Goal: Information Seeking & Learning: Check status

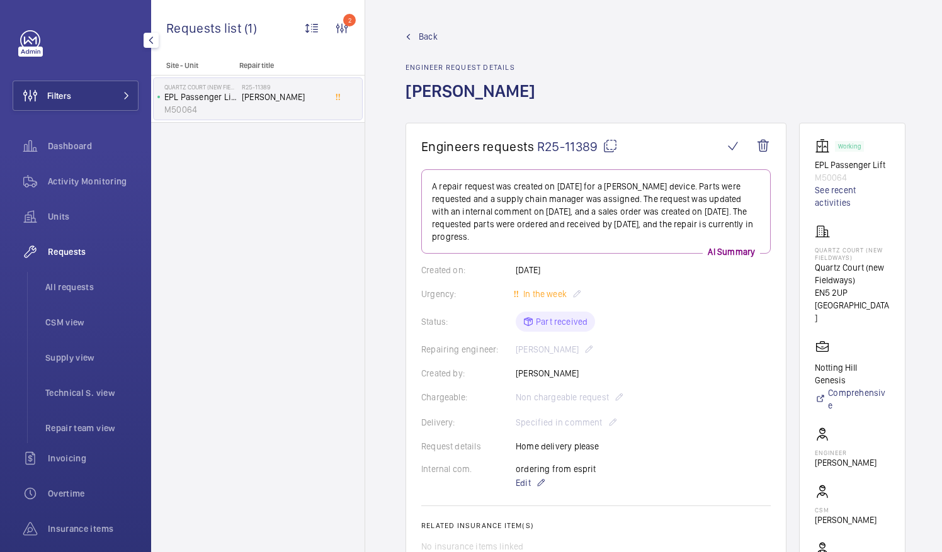
scroll to position [378, 0]
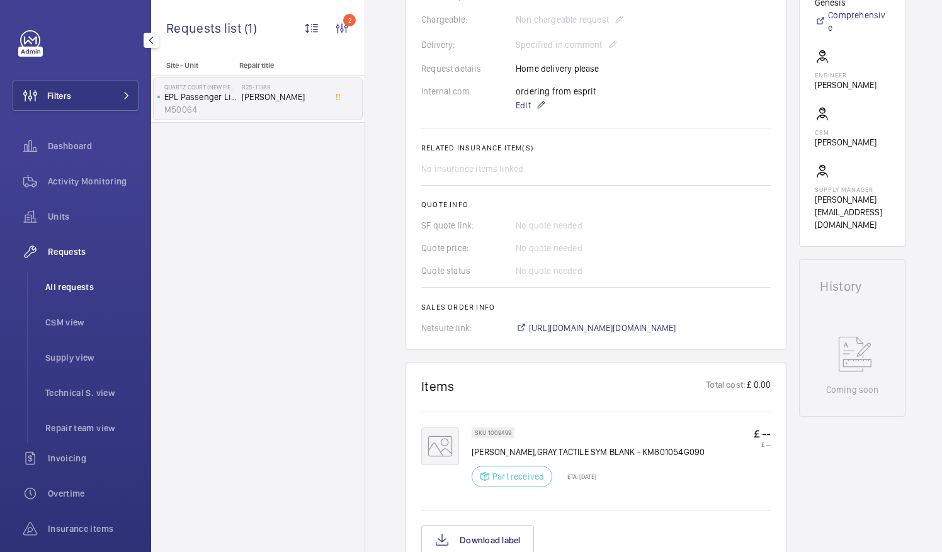
click at [81, 287] on span "All requests" at bounding box center [91, 287] width 93 height 13
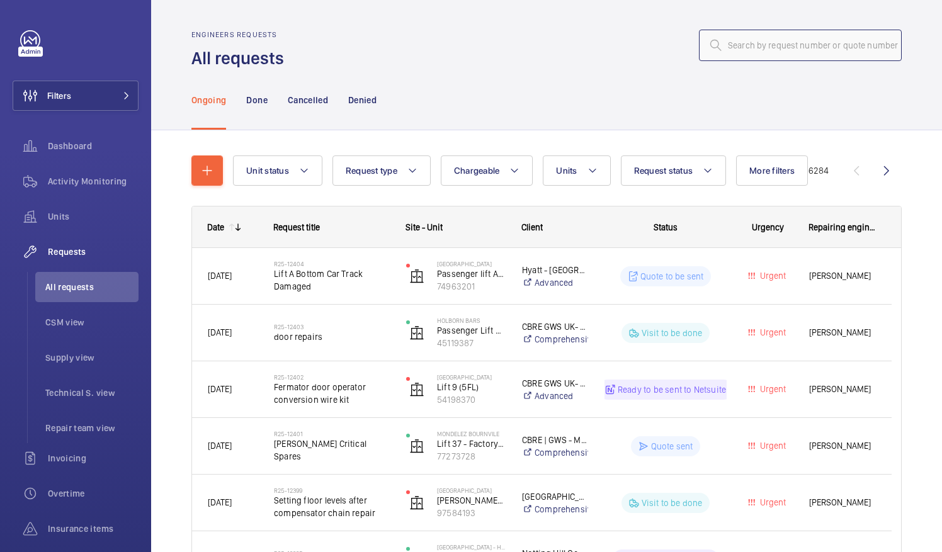
click at [733, 49] on input "text" at bounding box center [800, 45] width 203 height 31
paste input "R25-09570"
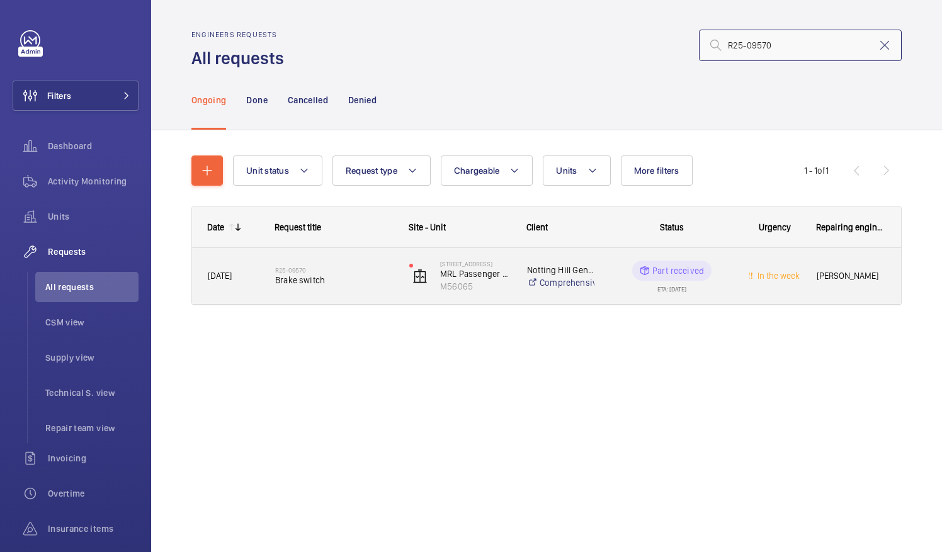
type input "R25-09570"
click at [325, 285] on span "Brake switch" at bounding box center [334, 280] width 118 height 13
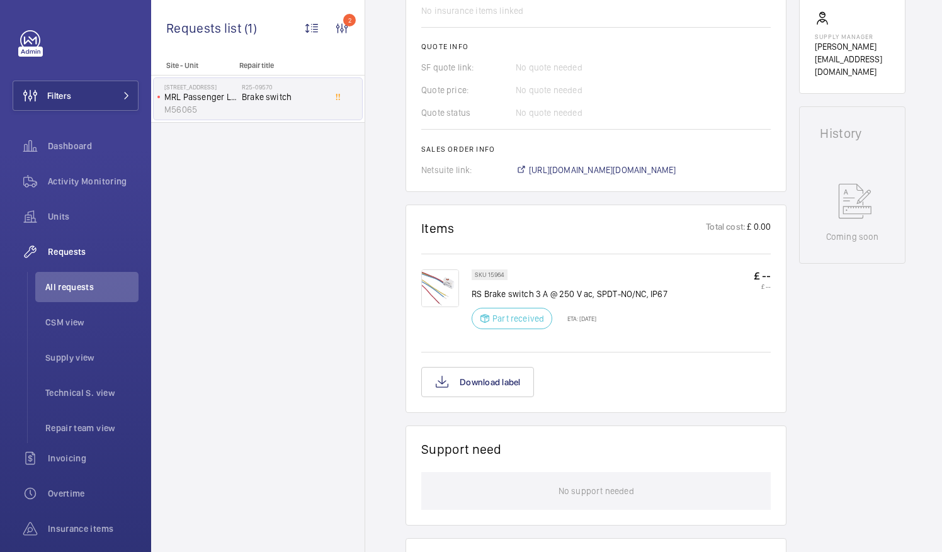
scroll to position [504, 0]
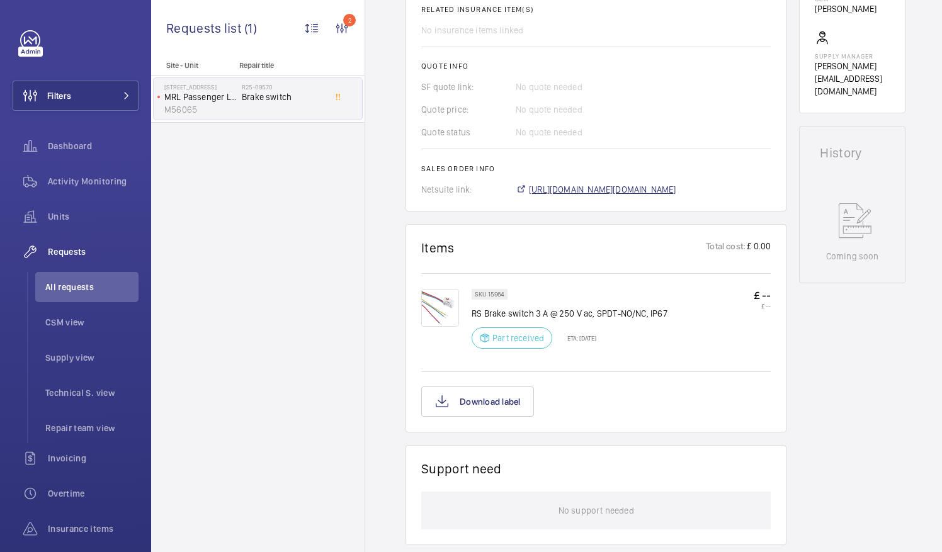
click at [606, 183] on span "https://6461500.app.netsuite.com/app/accounting/transactions/salesord.nl?id=296…" at bounding box center [602, 189] width 147 height 13
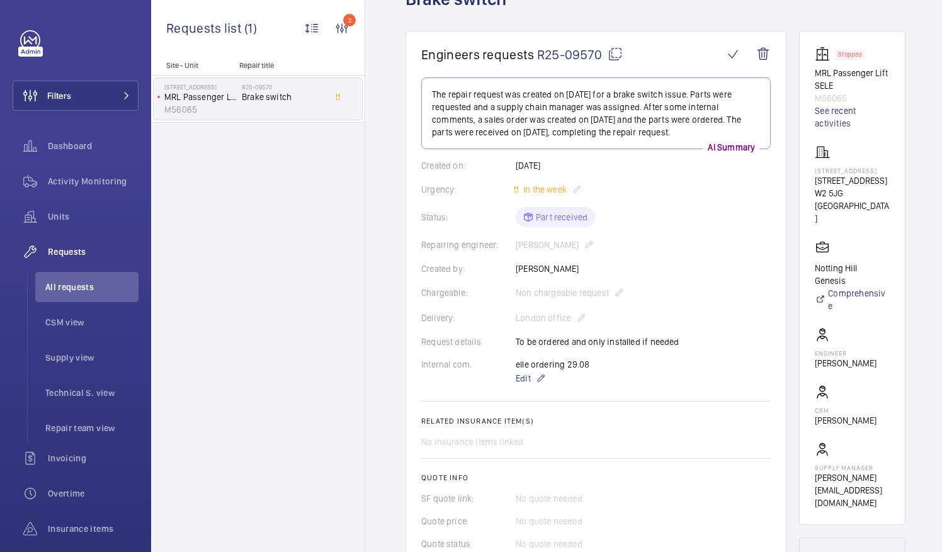
scroll to position [0, 0]
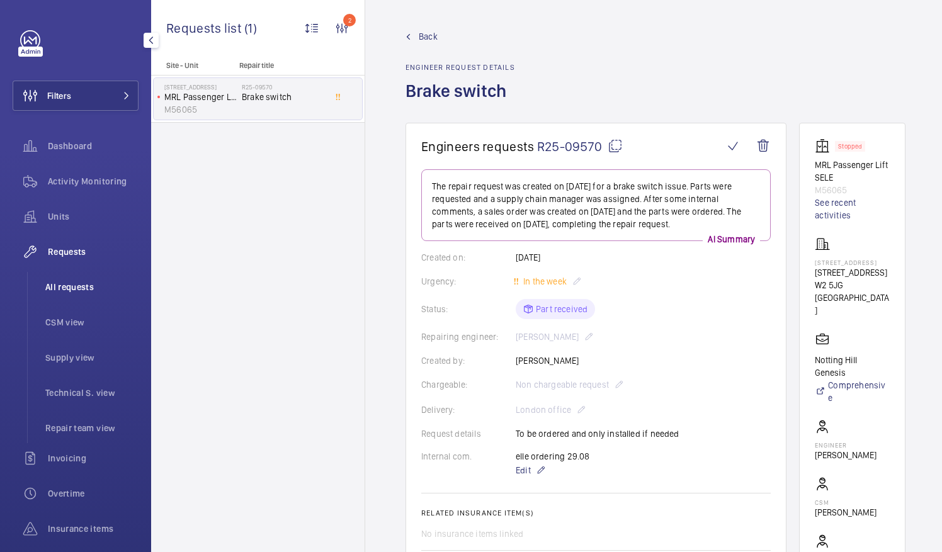
click at [72, 287] on span "All requests" at bounding box center [91, 287] width 93 height 13
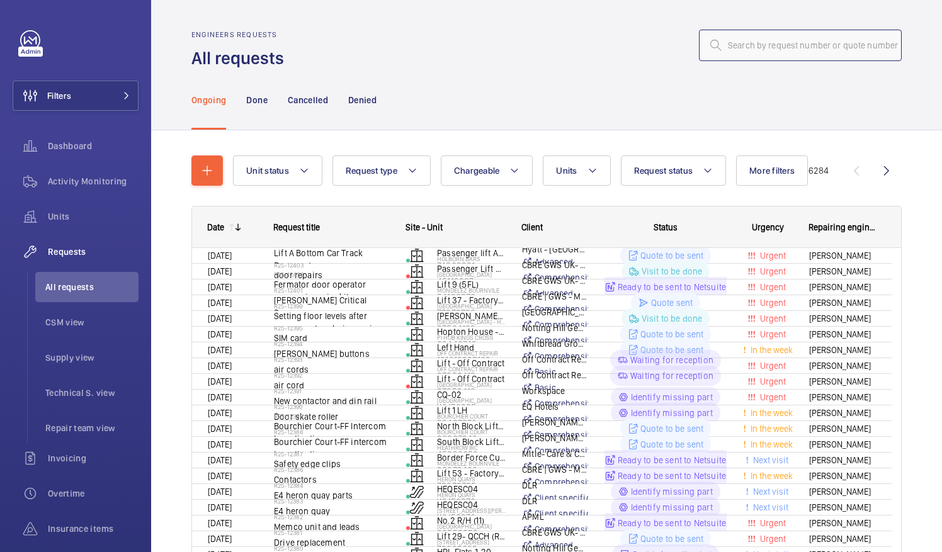
click at [735, 40] on input "text" at bounding box center [800, 45] width 203 height 31
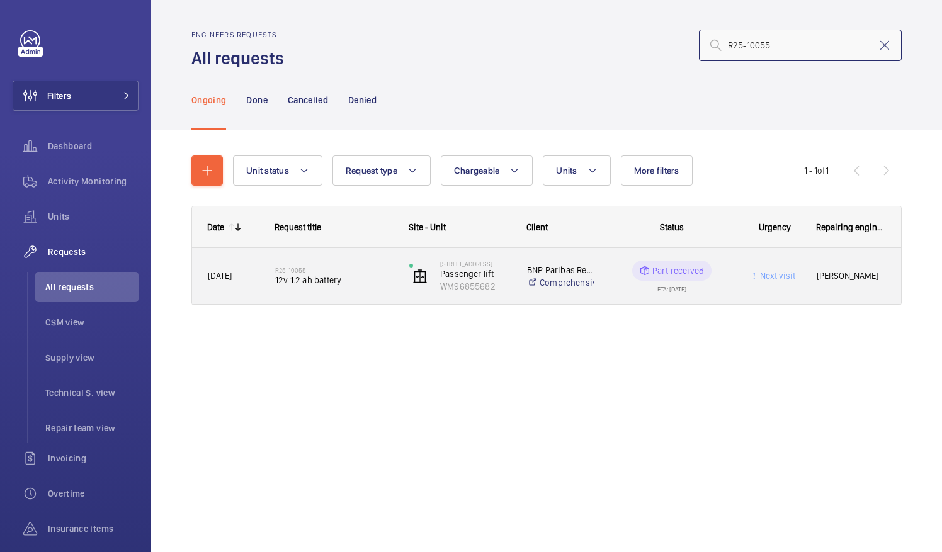
type input "R25-10055"
click at [326, 284] on span "12v 1.2 ah battery" at bounding box center [334, 280] width 118 height 13
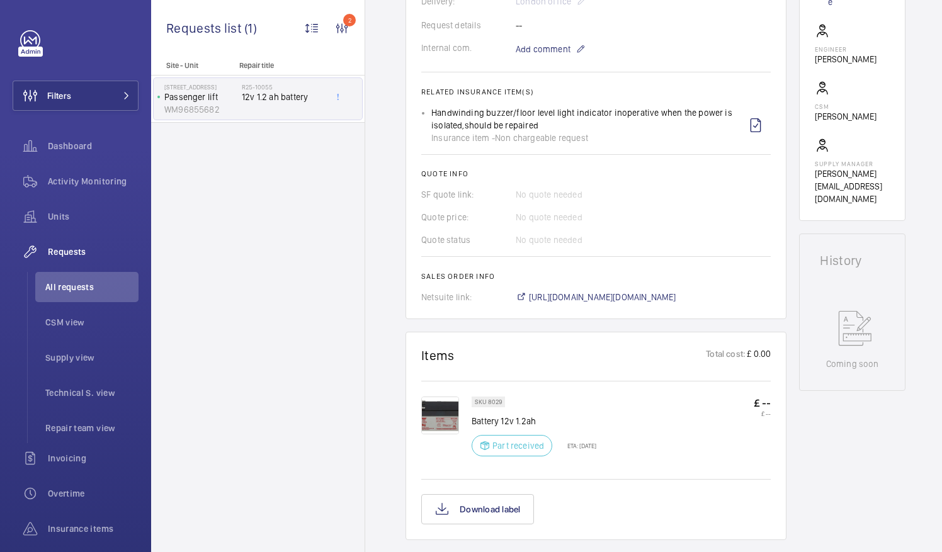
scroll to position [417, 0]
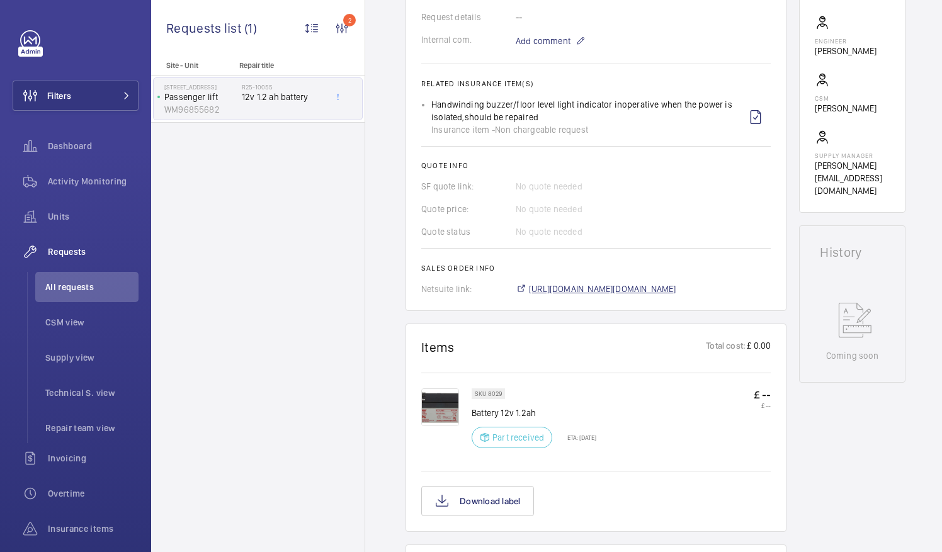
click at [631, 283] on span "https://6461500.app.netsuite.com/app/accounting/transactions/salesord.nl?id=300…" at bounding box center [602, 289] width 147 height 13
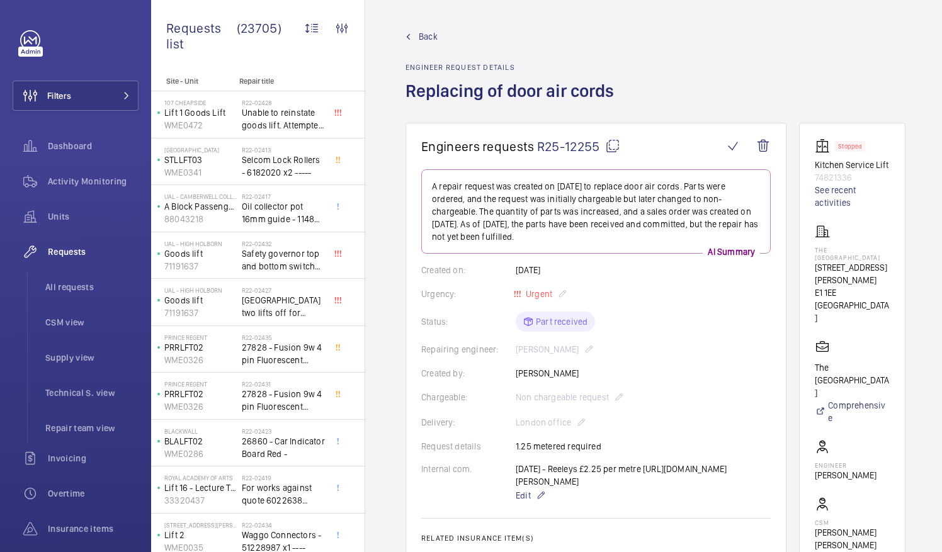
scroll to position [0, 1]
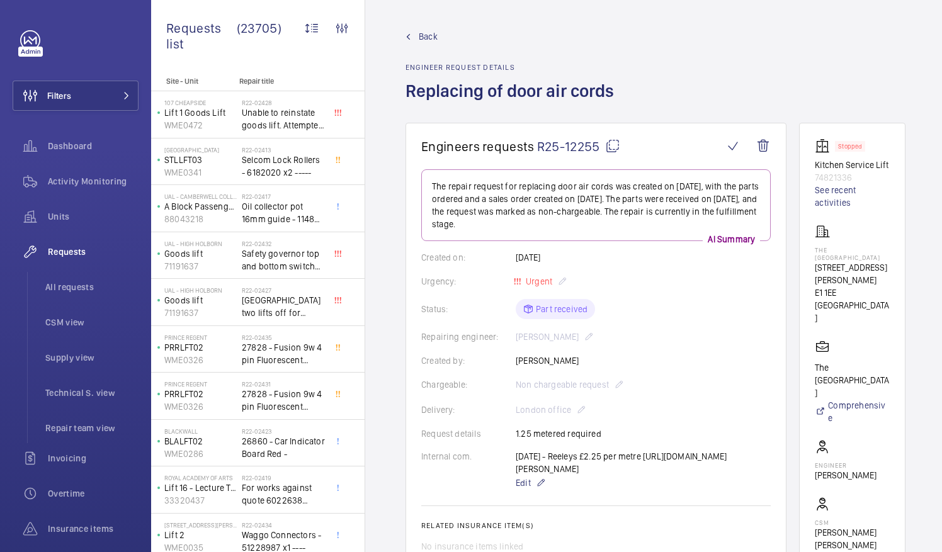
click at [686, 278] on div "Urgency: Urgent" at bounding box center [596, 281] width 350 height 15
drag, startPoint x: 686, startPoint y: 278, endPoint x: 688, endPoint y: 237, distance: 41.0
click at [688, 237] on wm-front-card-body "The repair request for replacing door air cords was created on 2025-09-15, with…" at bounding box center [596, 440] width 350 height 543
click at [721, 298] on wm-front-card-body "The repair request for replacing door air cords was created on 2025-09-15, with…" at bounding box center [596, 440] width 350 height 543
click at [615, 146] on mat-icon at bounding box center [612, 146] width 15 height 15
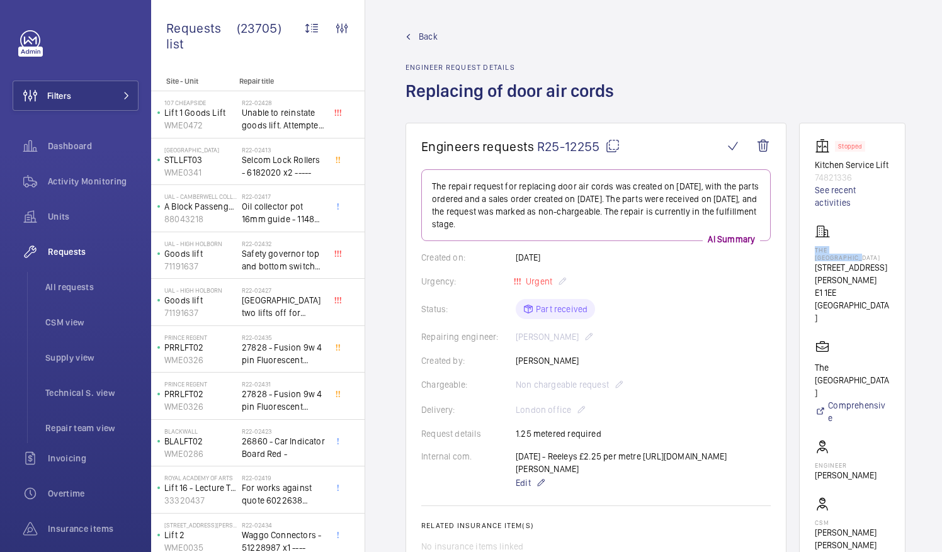
drag, startPoint x: 830, startPoint y: 260, endPoint x: 893, endPoint y: 264, distance: 63.1
click at [890, 261] on p "The Corner Hotel Shoreditch" at bounding box center [852, 253] width 75 height 15
drag, startPoint x: 893, startPoint y: 264, endPoint x: 882, endPoint y: 262, distance: 10.9
copy p "The Corner Hotel"
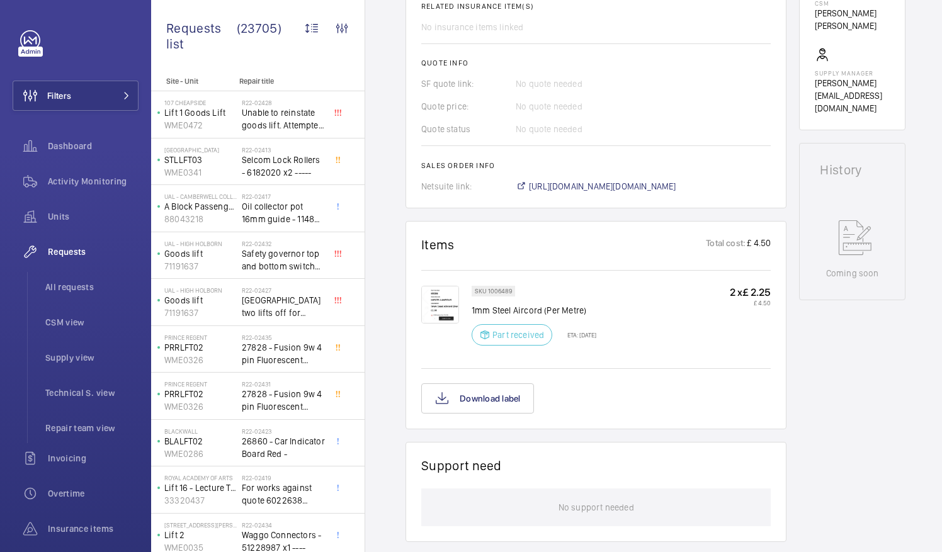
scroll to position [520, 0]
drag, startPoint x: 491, startPoint y: 329, endPoint x: 601, endPoint y: 334, distance: 109.7
click at [597, 316] on p "1mm Steel Aircord (Per Metre)" at bounding box center [534, 310] width 125 height 13
drag, startPoint x: 601, startPoint y: 334, endPoint x: 563, endPoint y: 331, distance: 38.5
copy p "Steel Aircord (Per Metre)"
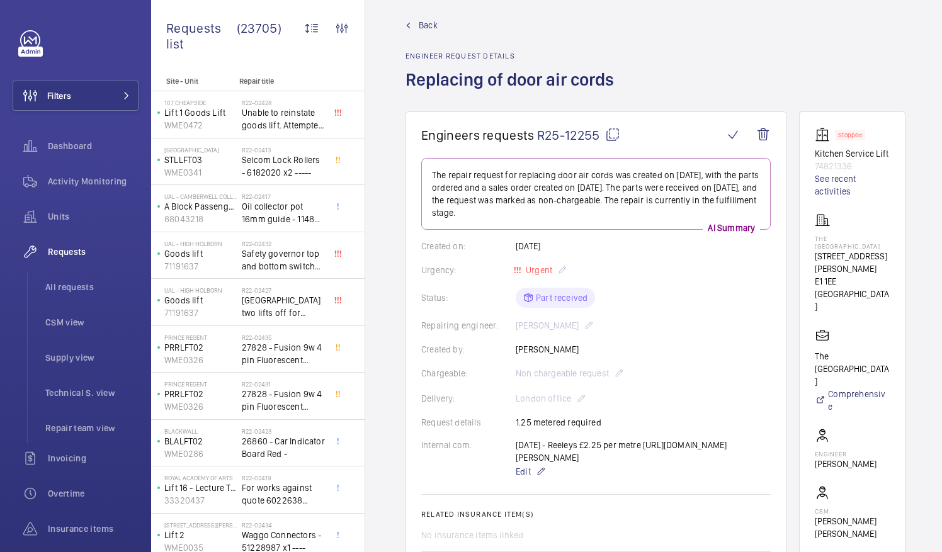
scroll to position [0, 0]
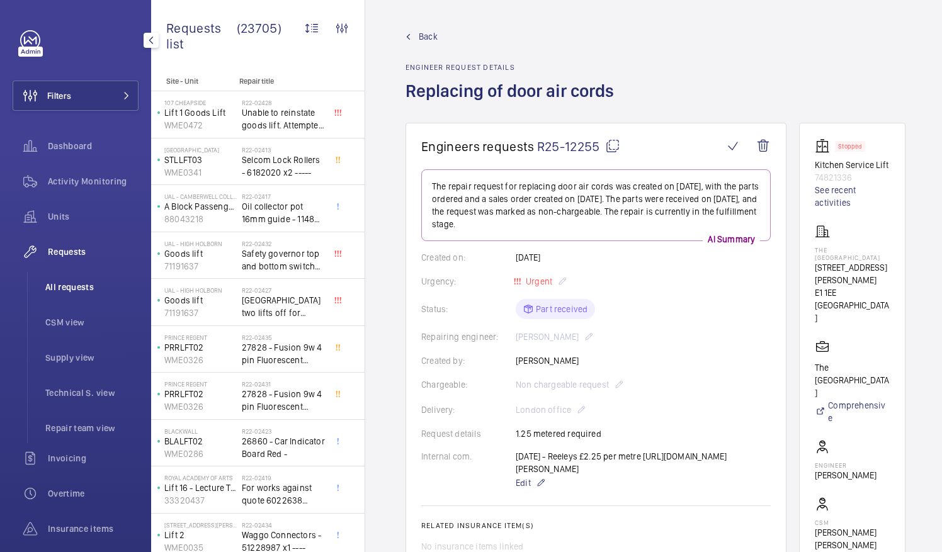
click at [69, 287] on span "All requests" at bounding box center [91, 287] width 93 height 13
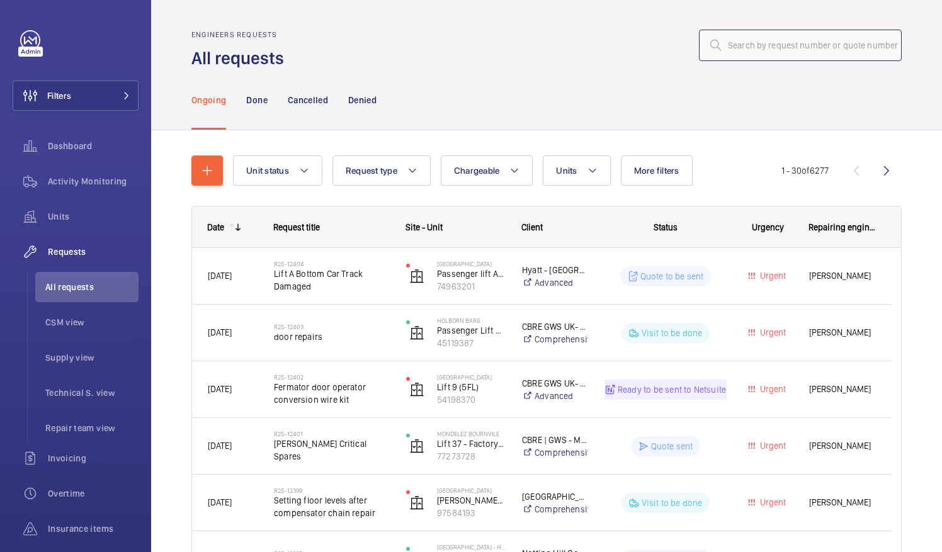
click at [734, 52] on input "text" at bounding box center [800, 45] width 203 height 31
paste input "R25-12275"
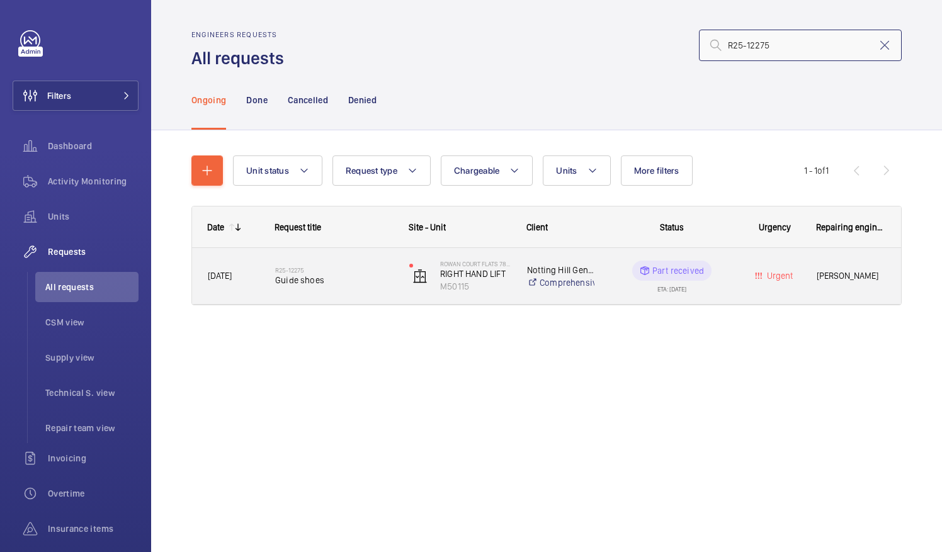
type input "R25-12275"
click at [327, 277] on span "Guide shoes" at bounding box center [334, 280] width 118 height 13
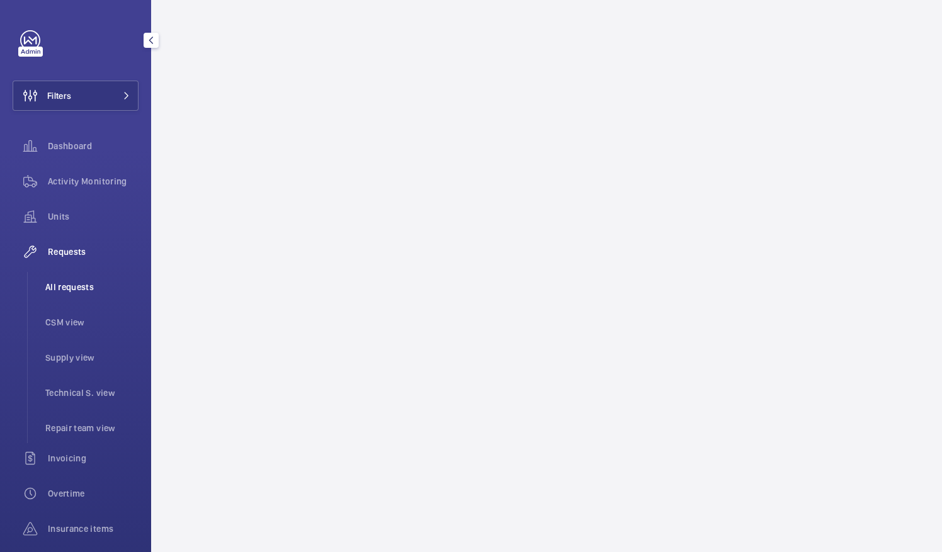
click at [77, 287] on span "All requests" at bounding box center [91, 287] width 93 height 13
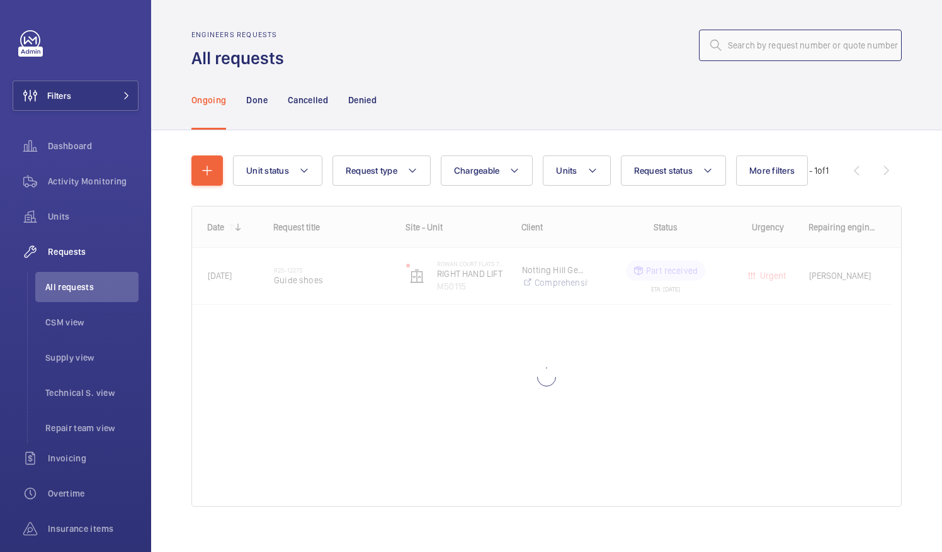
click at [750, 43] on input "text" at bounding box center [800, 45] width 203 height 31
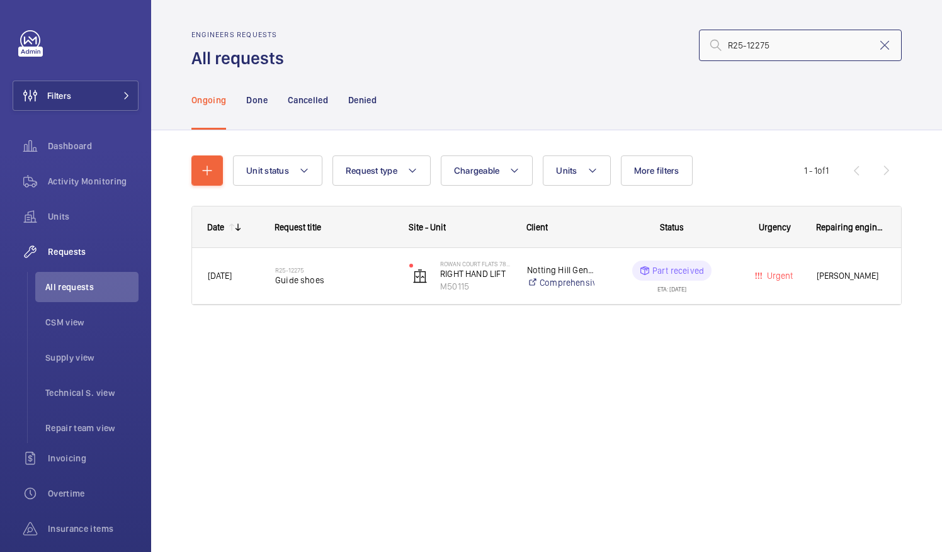
drag, startPoint x: 770, startPoint y: 44, endPoint x: 726, endPoint y: 47, distance: 44.2
click at [724, 47] on input "R25-12275" at bounding box center [800, 45] width 203 height 31
type input "R25-12275"
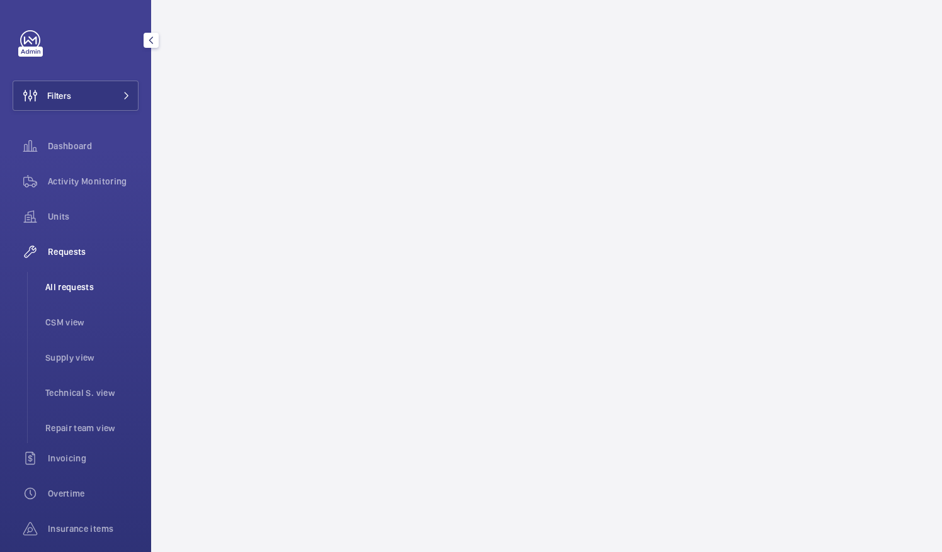
click at [78, 289] on span "All requests" at bounding box center [91, 287] width 93 height 13
click at [75, 285] on span "All requests" at bounding box center [91, 287] width 93 height 13
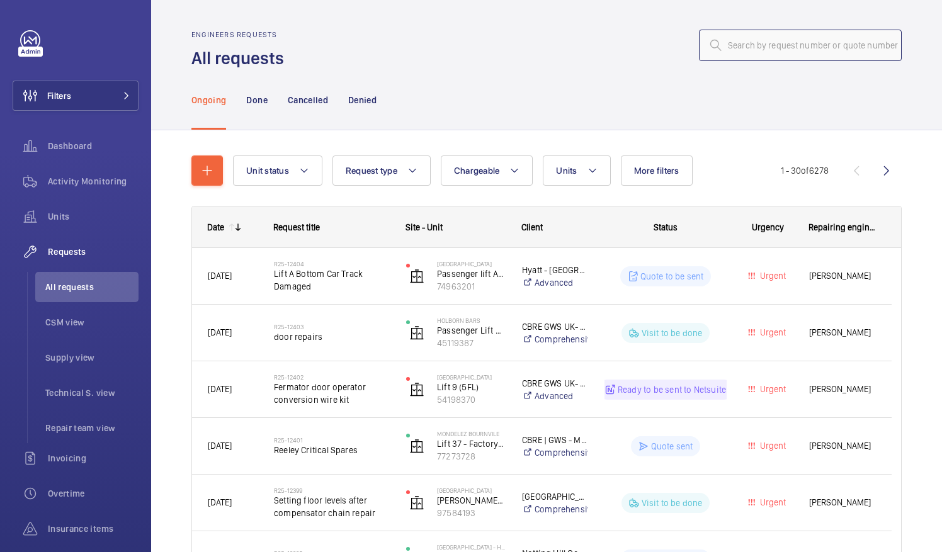
click at [748, 50] on input "text" at bounding box center [800, 45] width 203 height 31
paste input "R25-12275"
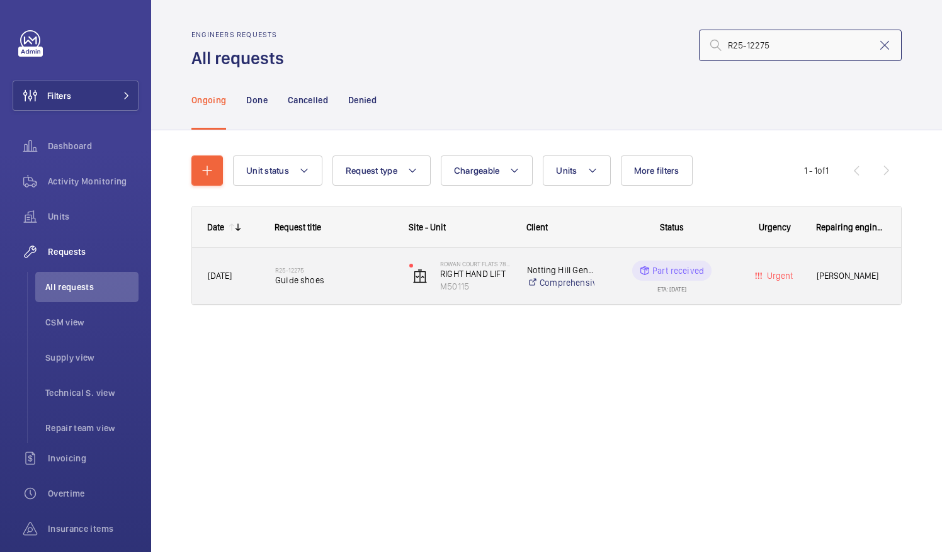
type input "R25-12275"
click at [306, 272] on h2 "R25-12275" at bounding box center [334, 270] width 118 height 8
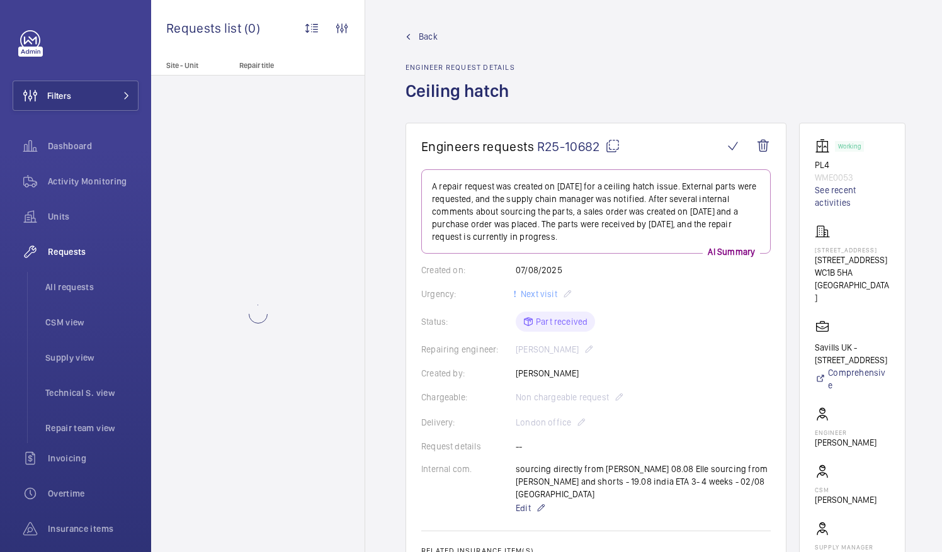
click at [614, 148] on mat-icon at bounding box center [612, 146] width 15 height 15
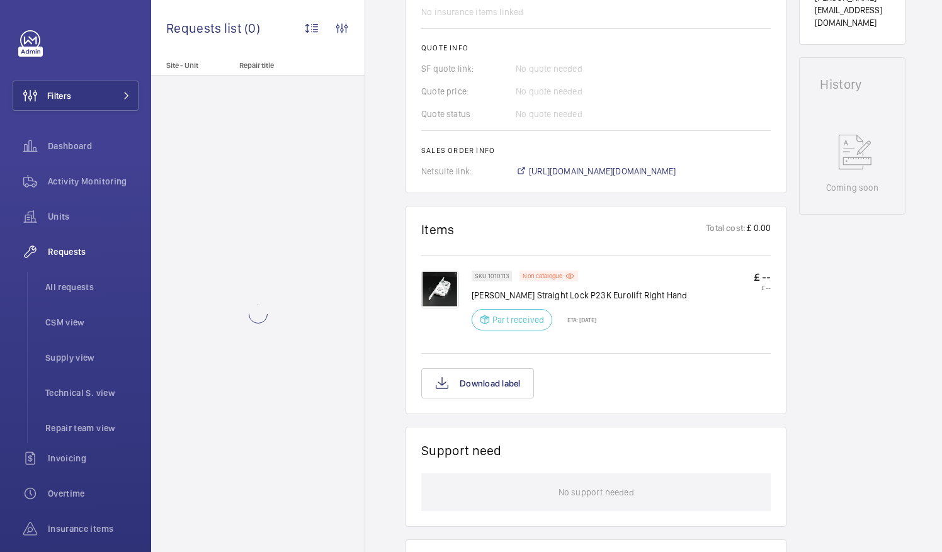
scroll to position [561, 0]
drag, startPoint x: 472, startPoint y: 278, endPoint x: 670, endPoint y: 257, distance: 199.5
click at [670, 270] on div "SKU 1010113 Non catalogue Schindler Straight Lock P23K Eurolift Right Hand Part…" at bounding box center [621, 303] width 299 height 67
click at [498, 288] on p "Schindler Straight Lock P23K Eurolift Right Hand" at bounding box center [579, 294] width 215 height 13
drag, startPoint x: 472, startPoint y: 278, endPoint x: 660, endPoint y: 283, distance: 187.1
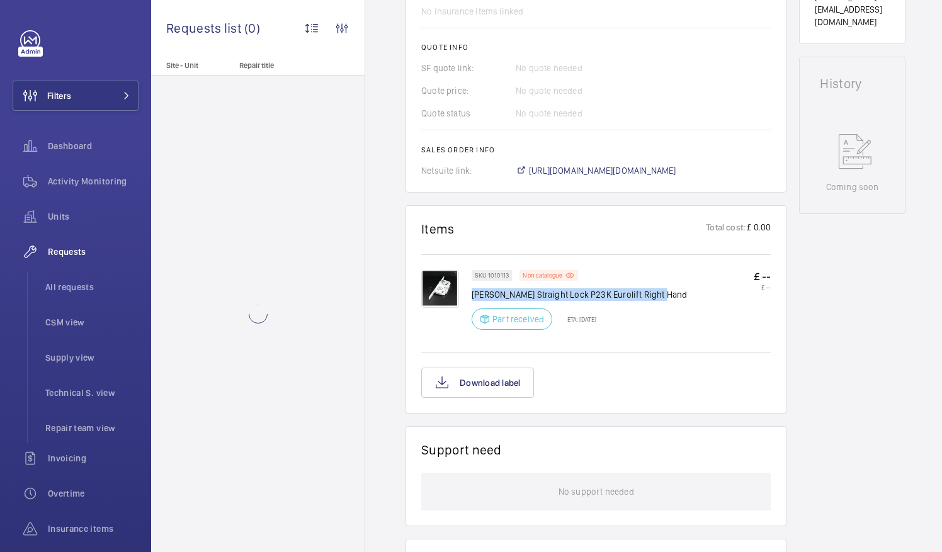
click at [660, 283] on div "SKU 1010113 Non catalogue Schindler Straight Lock P23K Eurolift Right Hand Part…" at bounding box center [621, 303] width 299 height 67
drag, startPoint x: 660, startPoint y: 283, endPoint x: 637, endPoint y: 282, distance: 22.1
copy p "Schindler Straight Lock P23K Eurolift Right Hand"
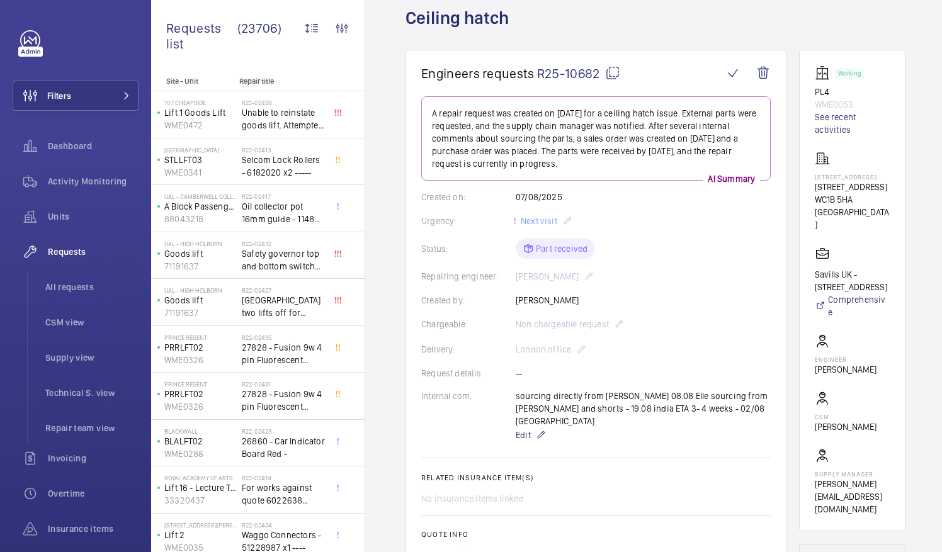
scroll to position [72, 0]
click at [829, 192] on wm-front-card "Working PL4 WME0053 See recent activities 1 Southampton Row 1 Southampton Row W…" at bounding box center [852, 292] width 106 height 482
drag, startPoint x: 829, startPoint y: 192, endPoint x: 847, endPoint y: 210, distance: 25.4
click at [847, 195] on p "1 Southampton Row" at bounding box center [852, 188] width 75 height 13
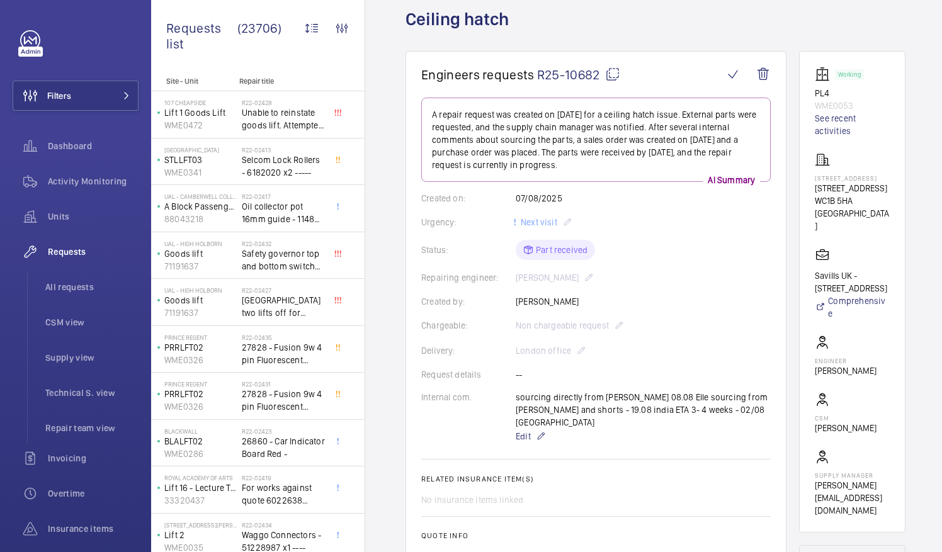
drag, startPoint x: 845, startPoint y: 207, endPoint x: 828, endPoint y: 197, distance: 20.3
click at [828, 197] on wm-front-card "Working PL4 WME0053 See recent activities 1 Southampton Row 1 Southampton Row W…" at bounding box center [852, 292] width 106 height 482
drag, startPoint x: 828, startPoint y: 197, endPoint x: 837, endPoint y: 202, distance: 10.2
copy p "1 Southampton Row"
click at [768, 217] on div "Urgency: Next visit" at bounding box center [596, 222] width 350 height 15
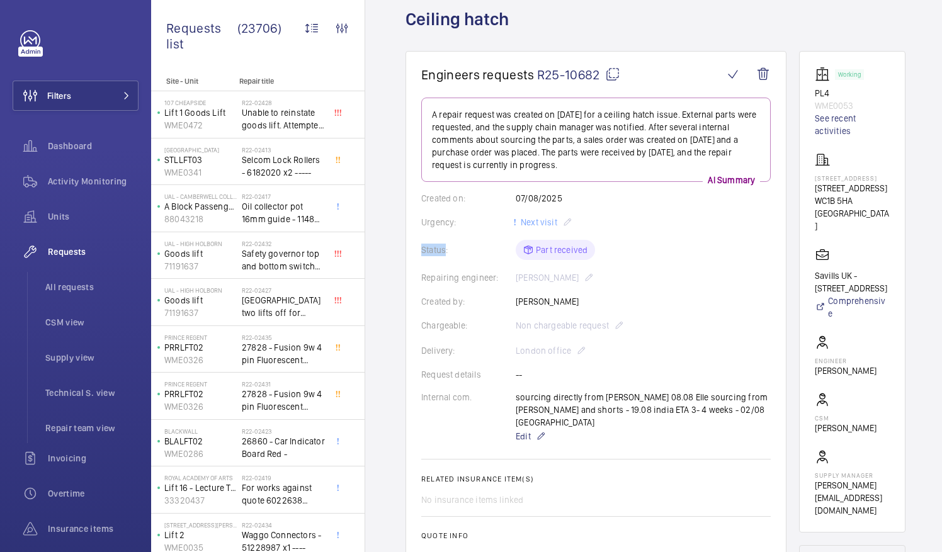
click at [768, 217] on div "Urgency: Next visit" at bounding box center [596, 222] width 350 height 15
drag, startPoint x: 830, startPoint y: 376, endPoint x: 872, endPoint y: 381, distance: 42.5
click at [872, 381] on wm-front-card-body "Working PL4 WME0053 See recent activities 1 Southampton Row 1 Southampton Row W…" at bounding box center [852, 292] width 75 height 450
drag, startPoint x: 872, startPoint y: 381, endPoint x: 864, endPoint y: 380, distance: 8.2
copy p "Sam Hares"
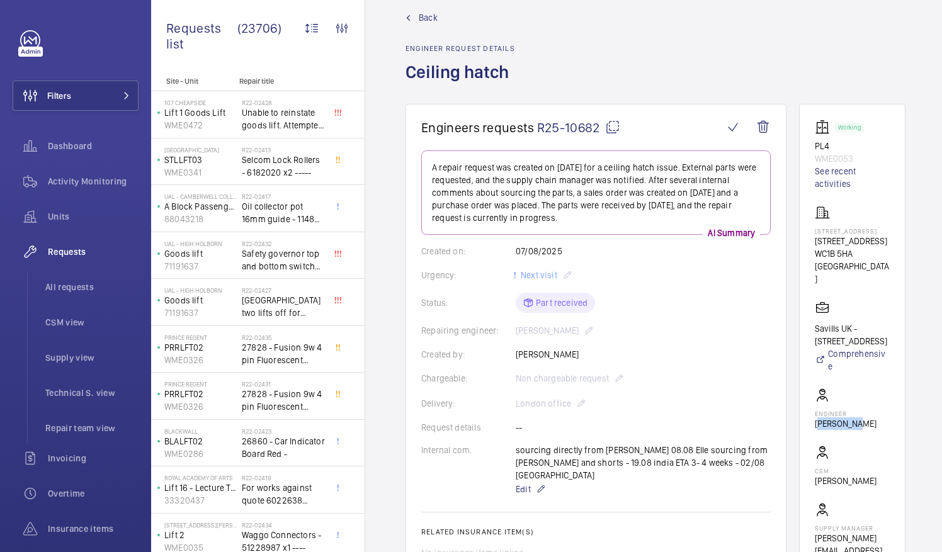
scroll to position [18, 0]
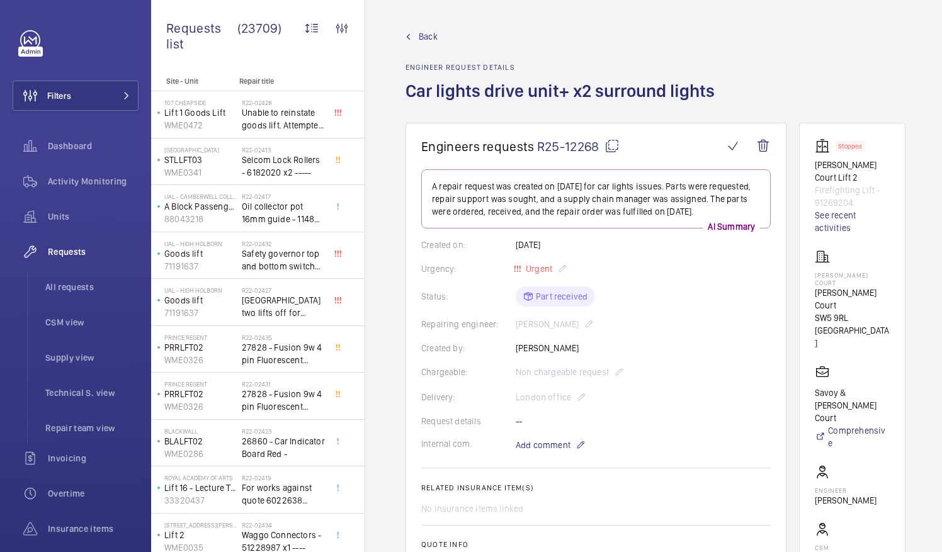
click at [610, 144] on mat-icon at bounding box center [612, 146] width 15 height 15
drag, startPoint x: 831, startPoint y: 282, endPoint x: 885, endPoint y: 285, distance: 53.6
click at [885, 287] on p "Sullivan Court" at bounding box center [852, 299] width 75 height 25
drag, startPoint x: 885, startPoint y: 285, endPoint x: 864, endPoint y: 283, distance: 20.8
copy p "Sullivan Court"
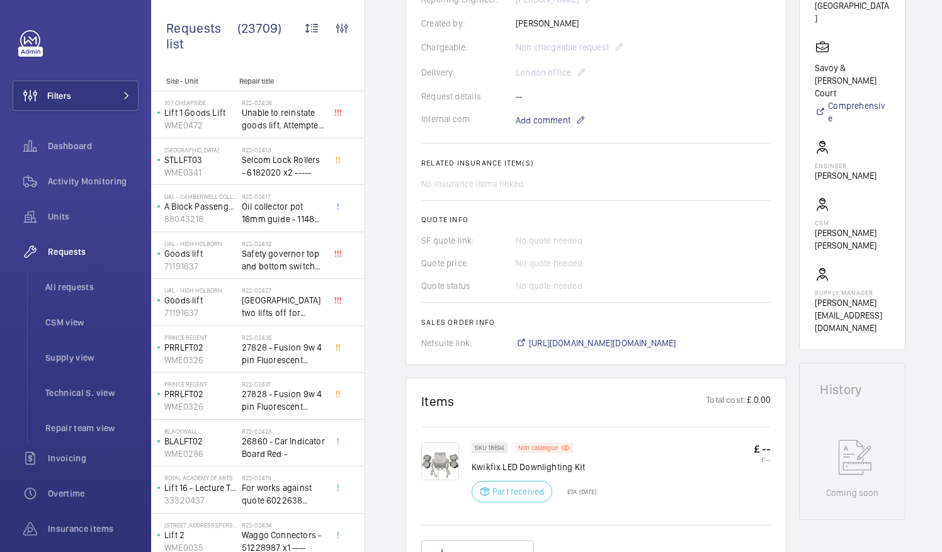
scroll to position [481, 0]
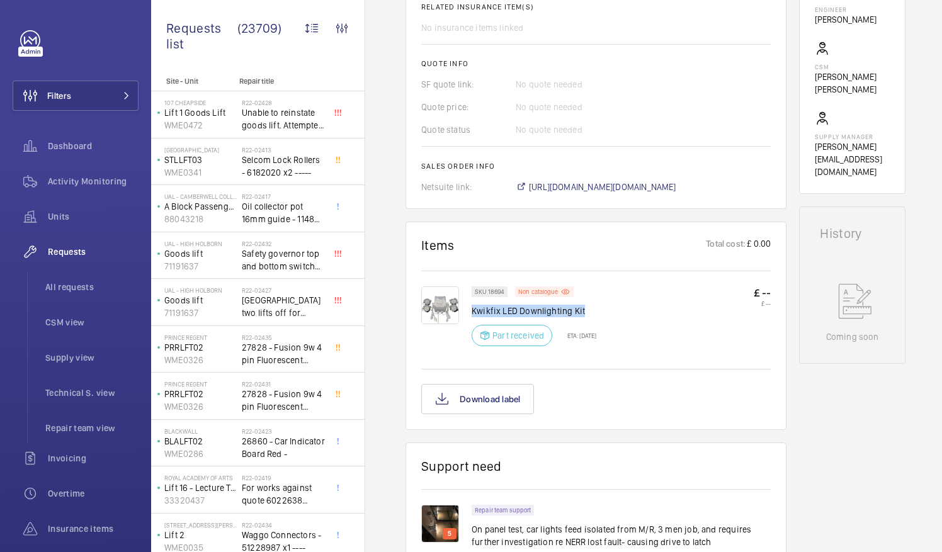
drag, startPoint x: 474, startPoint y: 307, endPoint x: 588, endPoint y: 311, distance: 114.1
click at [588, 311] on p "Kwikfix LED Downlighting Kit" at bounding box center [534, 311] width 125 height 13
drag, startPoint x: 588, startPoint y: 311, endPoint x: 574, endPoint y: 310, distance: 13.3
copy p "Kwikfix LED Downlighting Kit"
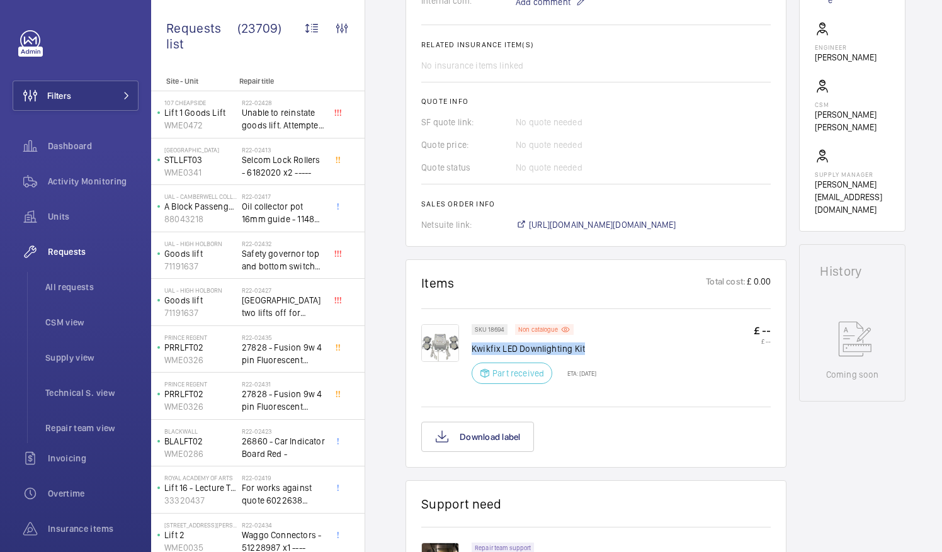
scroll to position [0, 0]
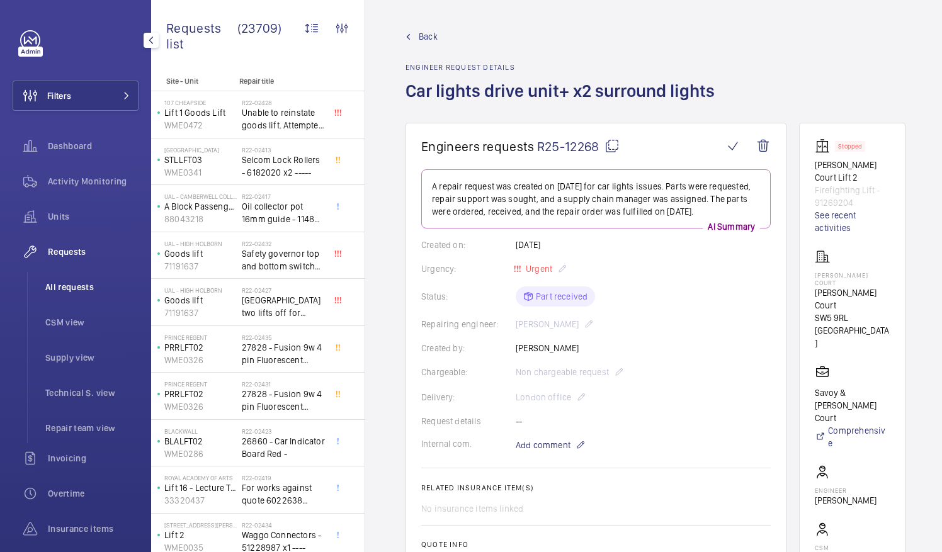
click at [69, 283] on span "All requests" at bounding box center [91, 287] width 93 height 13
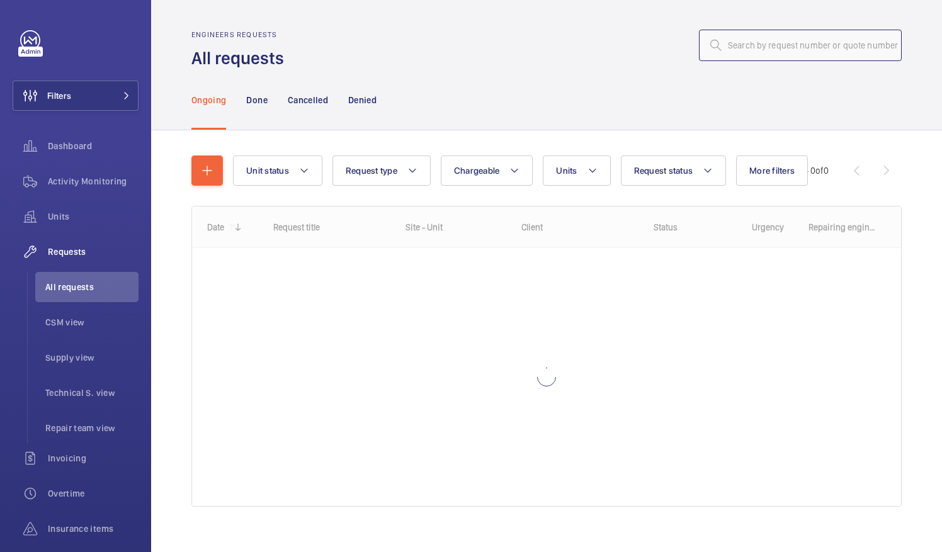
click at [737, 43] on input "text" at bounding box center [800, 45] width 203 height 31
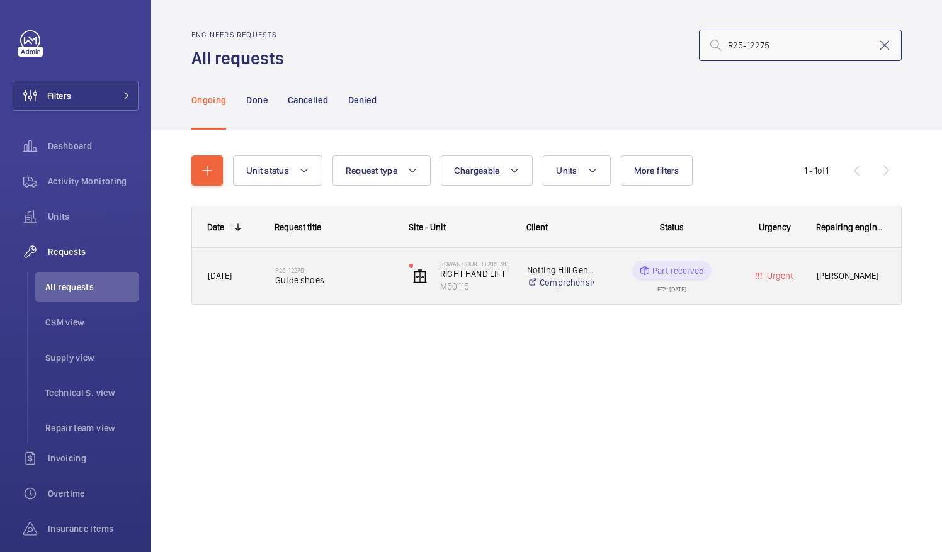
type input "R25-12275"
click at [305, 283] on span "Guide shoes" at bounding box center [334, 280] width 118 height 13
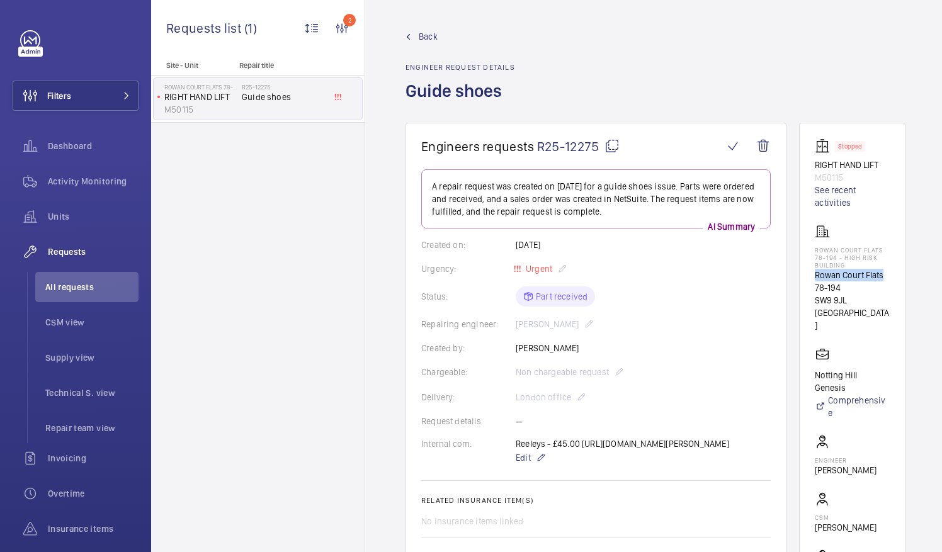
drag, startPoint x: 830, startPoint y: 272, endPoint x: 908, endPoint y: 280, distance: 78.5
click at [906, 280] on wm-front-card "Stopped RIGHT HAND LIFT M50115 See recent activities Rowan Court Flats 78-194 -…" at bounding box center [852, 378] width 106 height 510
drag, startPoint x: 908, startPoint y: 280, endPoint x: 882, endPoint y: 275, distance: 26.8
copy p "Rowan Court Flats"
click at [75, 286] on span "All requests" at bounding box center [91, 287] width 93 height 13
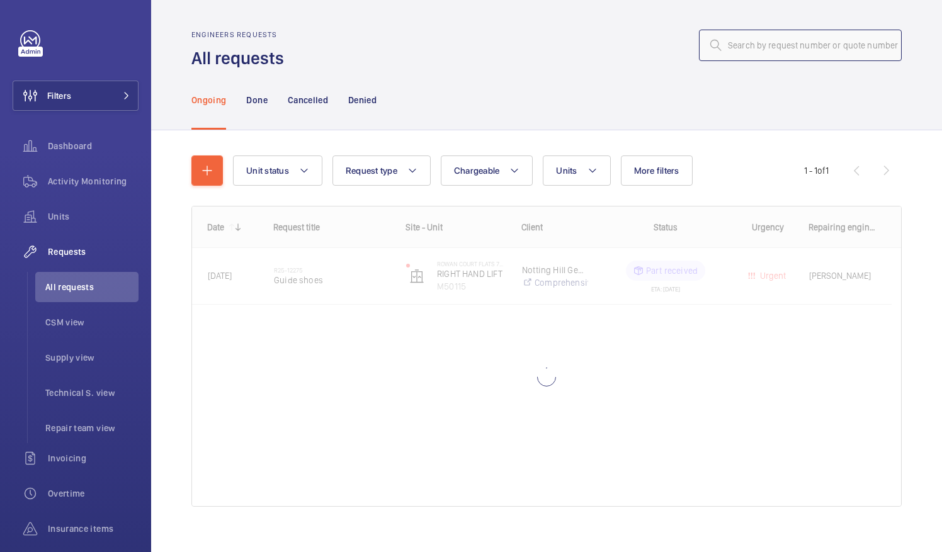
click at [729, 50] on input "text" at bounding box center [800, 45] width 203 height 31
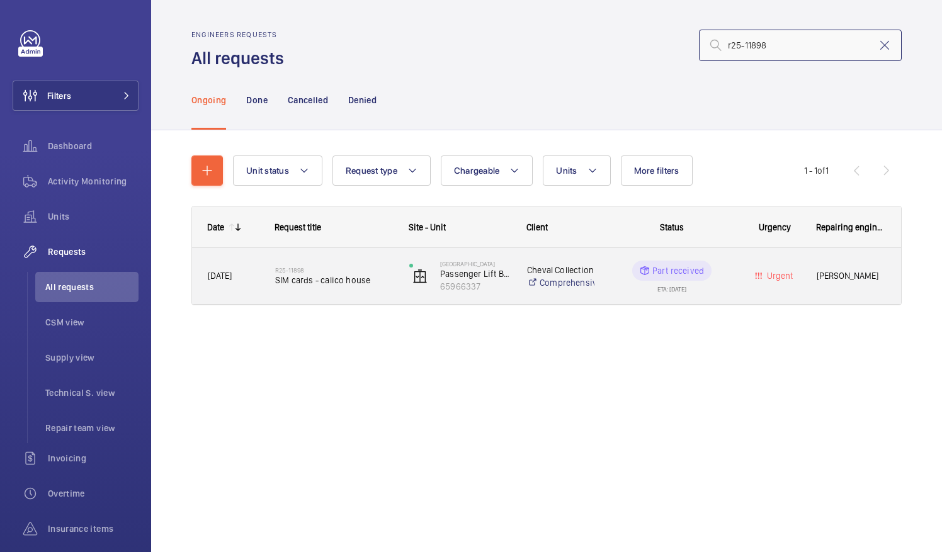
type input "r25-11898"
click at [300, 283] on span "SIM cards - calico house" at bounding box center [334, 280] width 118 height 13
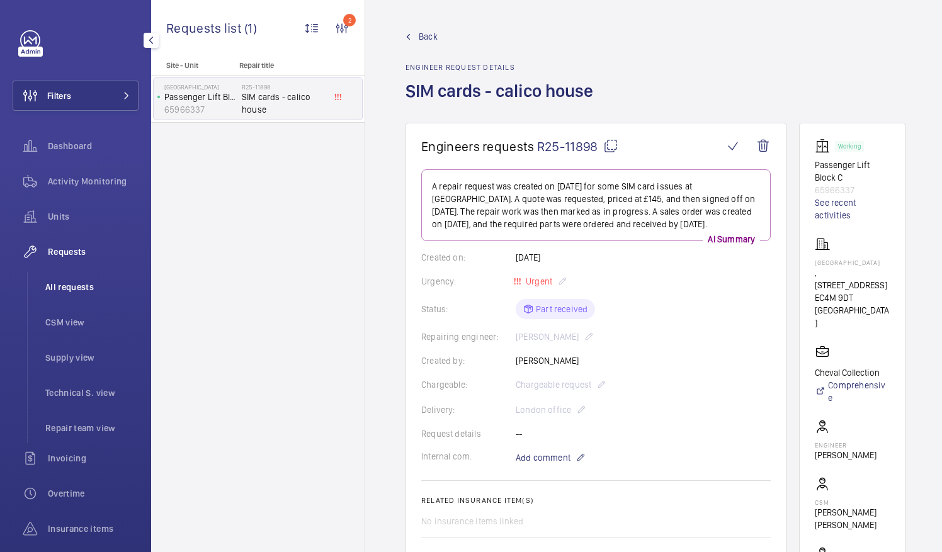
click at [69, 280] on li "All requests" at bounding box center [86, 287] width 103 height 30
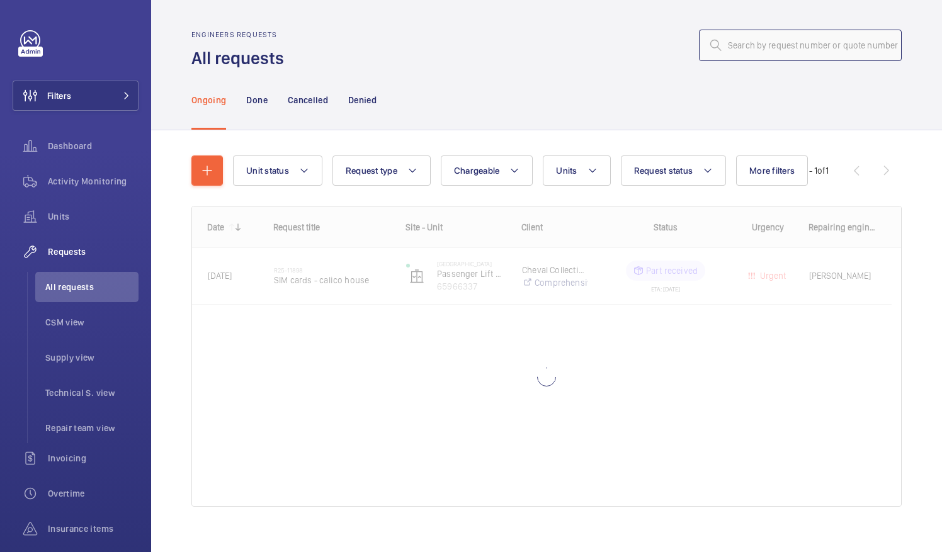
click at [746, 38] on input "text" at bounding box center [800, 45] width 203 height 31
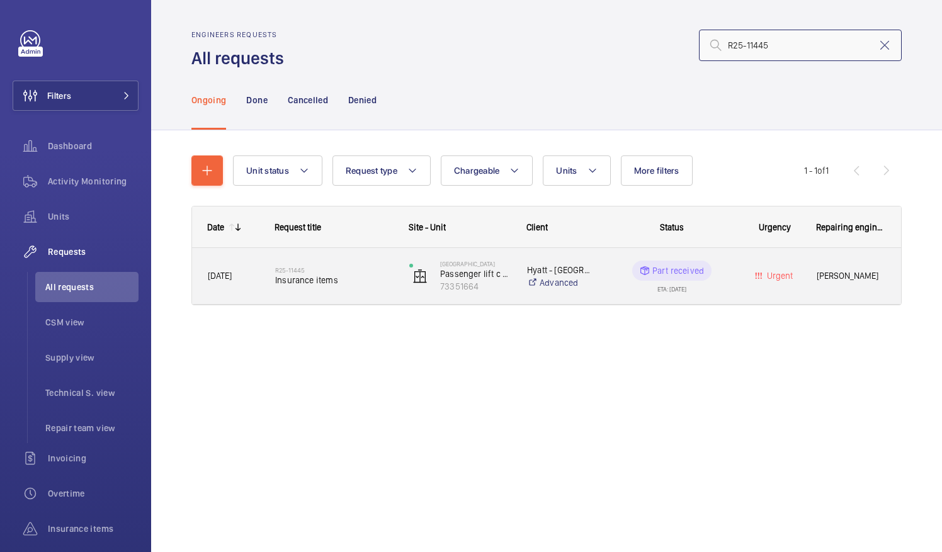
type input "R25-11445"
click at [306, 283] on span "Insurance items" at bounding box center [334, 280] width 118 height 13
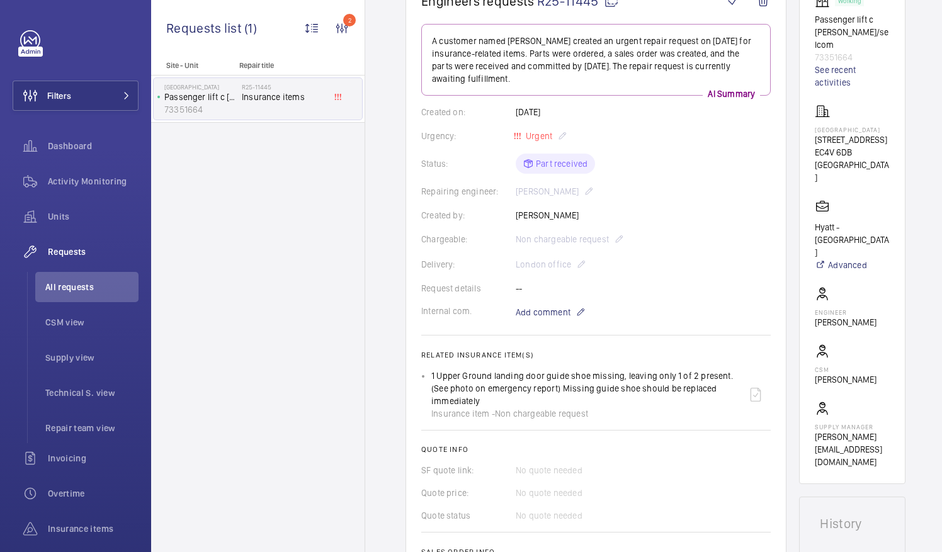
scroll to position [126, 0]
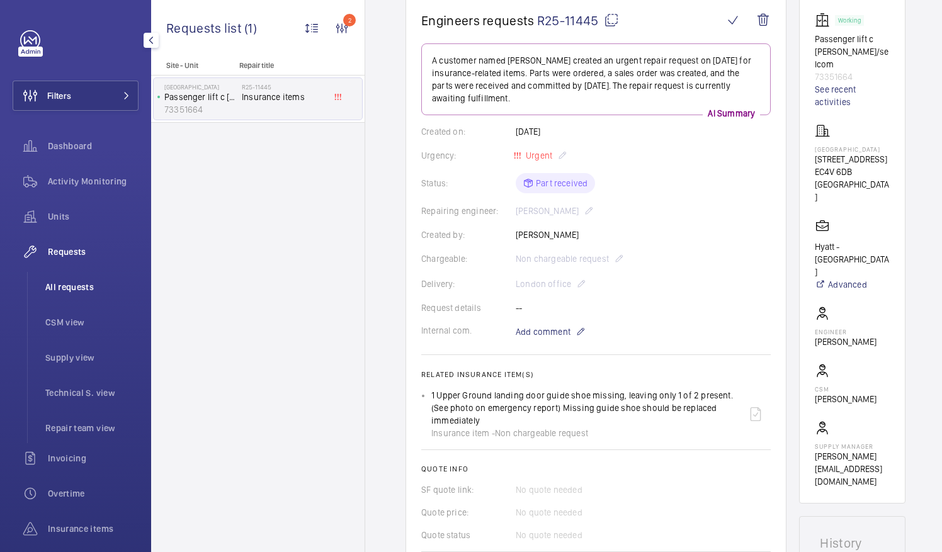
click at [63, 286] on span "All requests" at bounding box center [91, 287] width 93 height 13
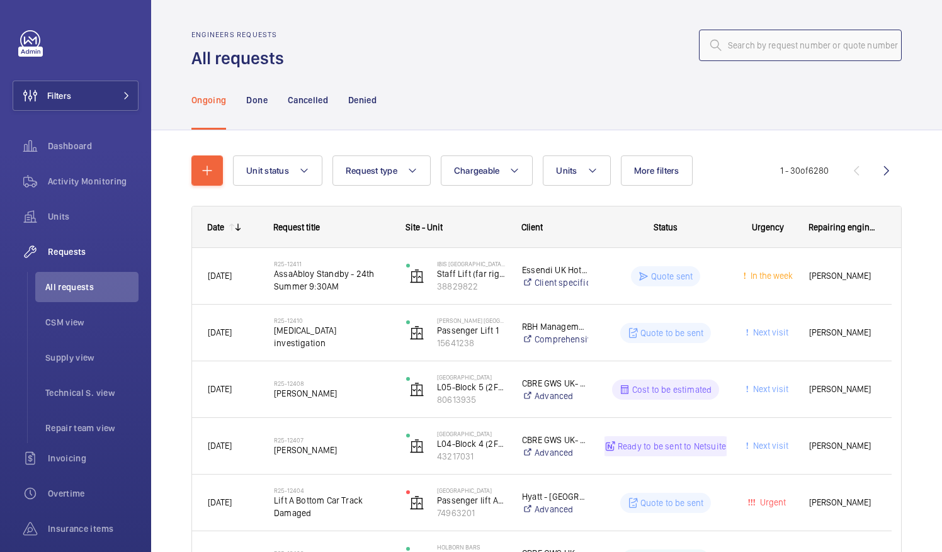
click at [731, 45] on input "text" at bounding box center [800, 45] width 203 height 31
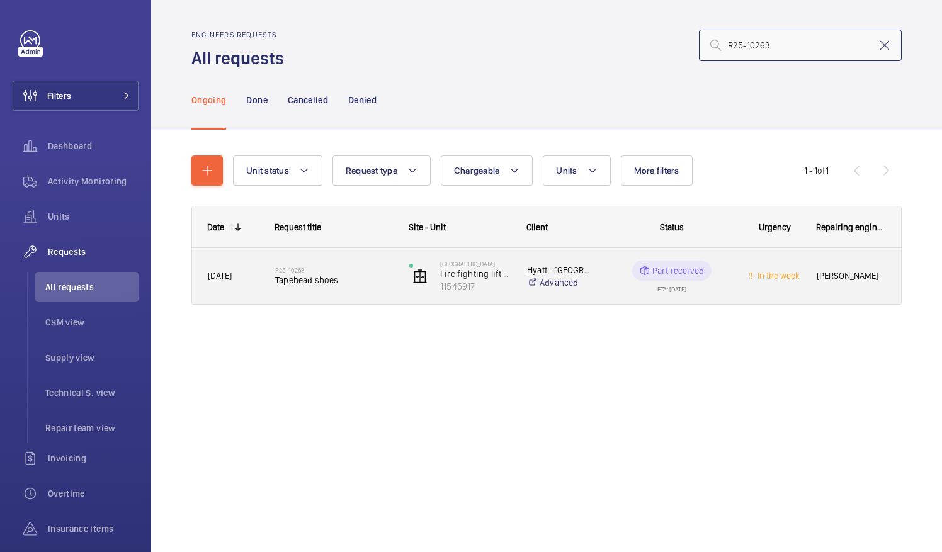
type input "R25-10263"
click at [309, 292] on div "R25-10263 Tapehead shoes" at bounding box center [334, 276] width 118 height 37
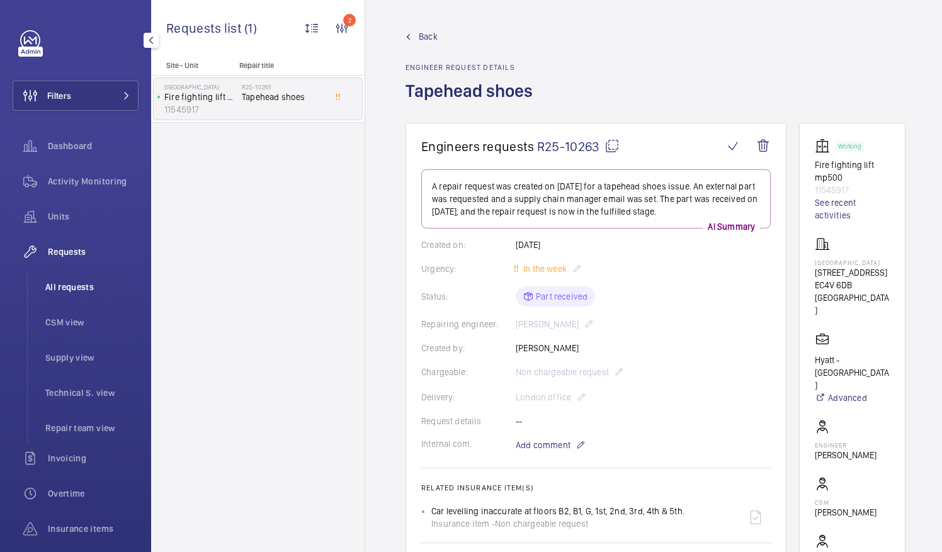
click at [72, 288] on span "All requests" at bounding box center [91, 287] width 93 height 13
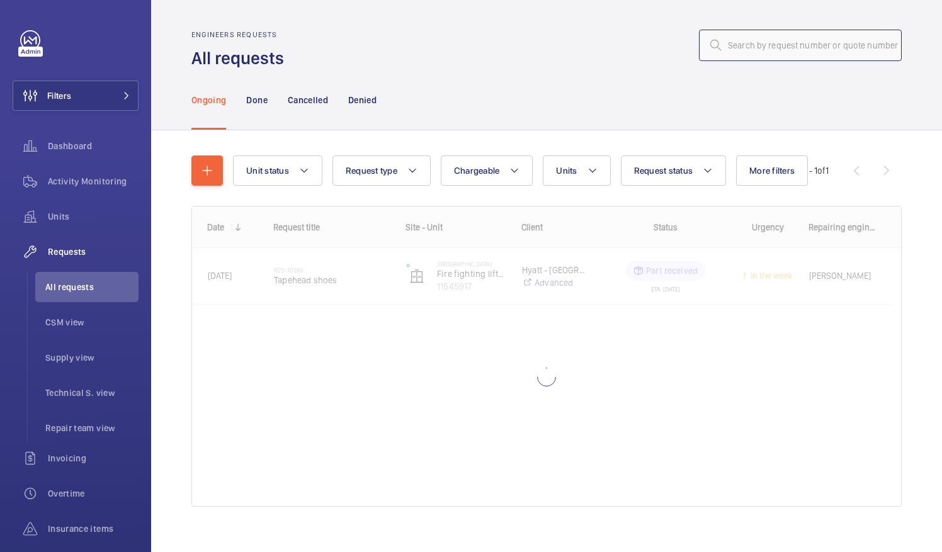
click at [780, 50] on input "text" at bounding box center [800, 45] width 203 height 31
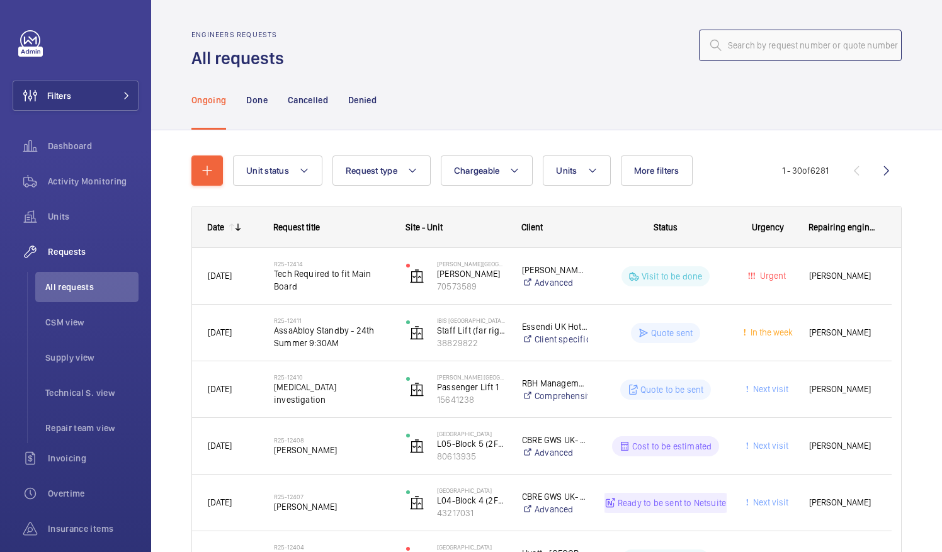
paste input "R25-10263"
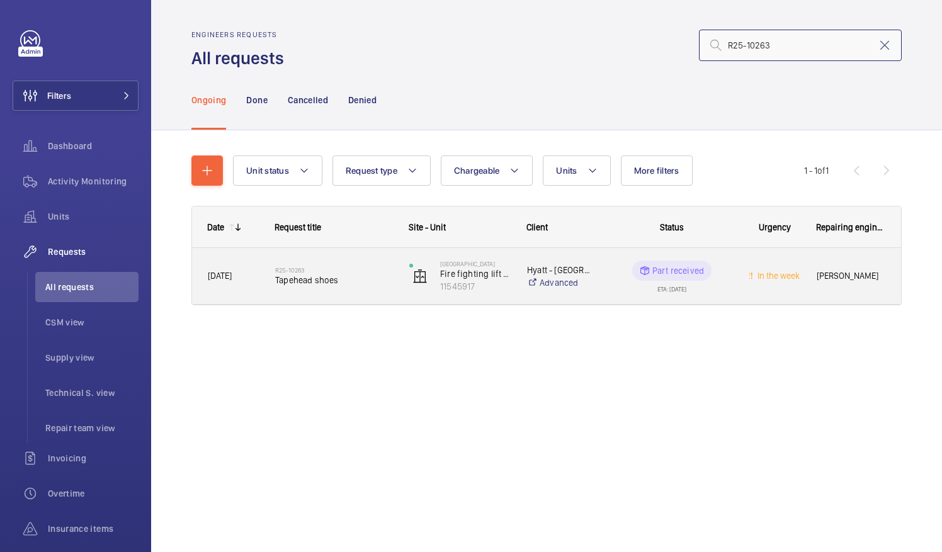
type input "R25-10263"
click at [314, 275] on span "Tapehead shoes" at bounding box center [334, 280] width 118 height 13
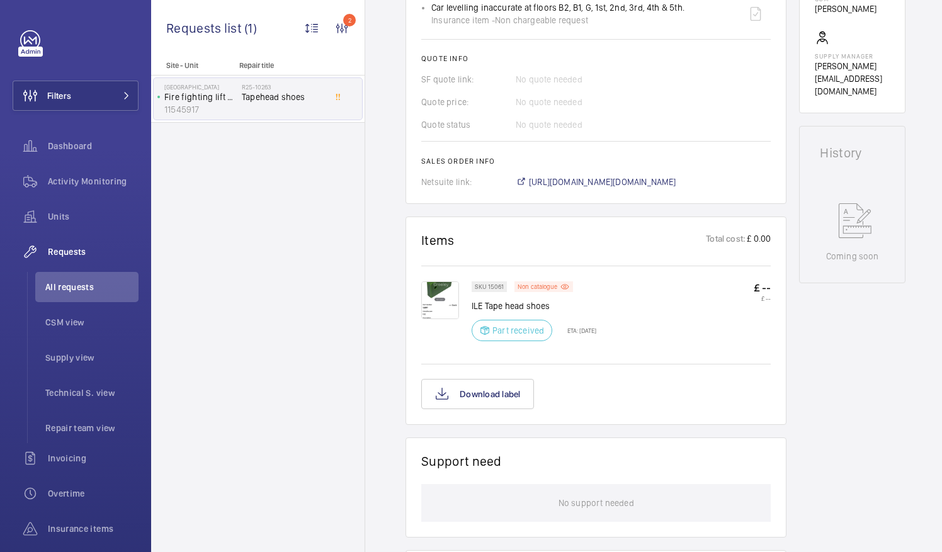
scroll to position [378, 0]
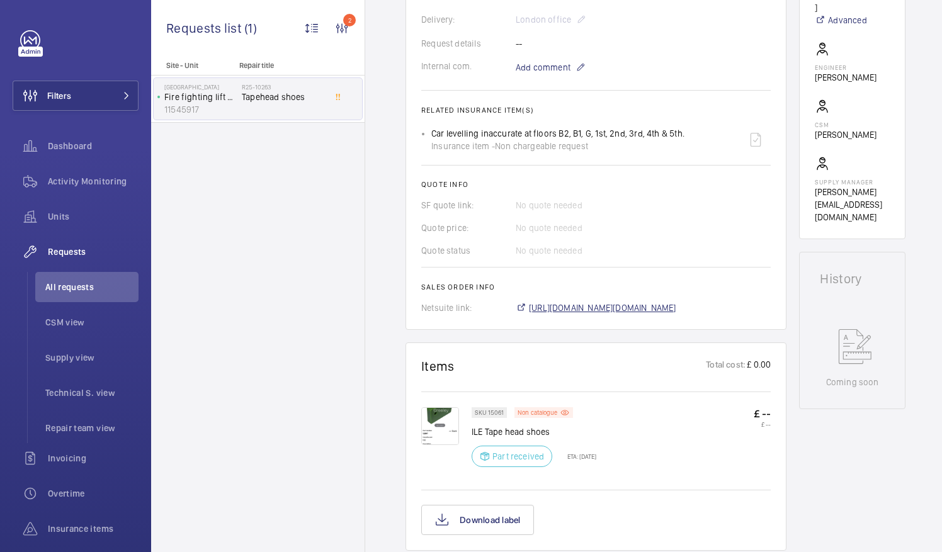
click at [660, 310] on span "https://6461500.app.netsuite.com/app/accounting/transactions/salesord.nl?id=294…" at bounding box center [602, 308] width 147 height 13
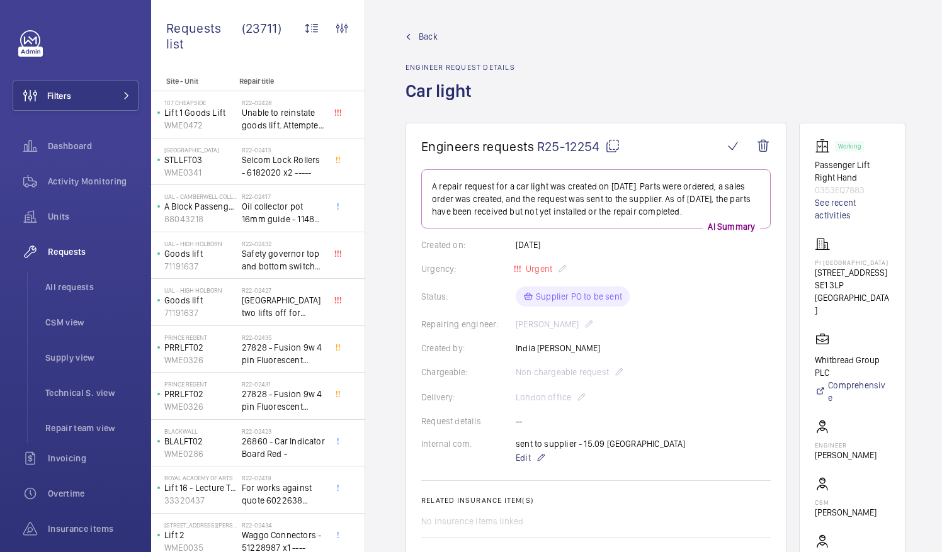
click at [610, 146] on mat-icon at bounding box center [612, 146] width 15 height 15
drag, startPoint x: 830, startPoint y: 261, endPoint x: 902, endPoint y: 273, distance: 73.3
click at [902, 273] on wm-front-card "Working Passenger Lift Right Hand 0353EQ7883 See recent activities [GEOGRAPHIC_…" at bounding box center [852, 370] width 106 height 494
drag, startPoint x: 902, startPoint y: 273, endPoint x: 838, endPoint y: 268, distance: 63.8
copy p "PI [GEOGRAPHIC_DATA]"
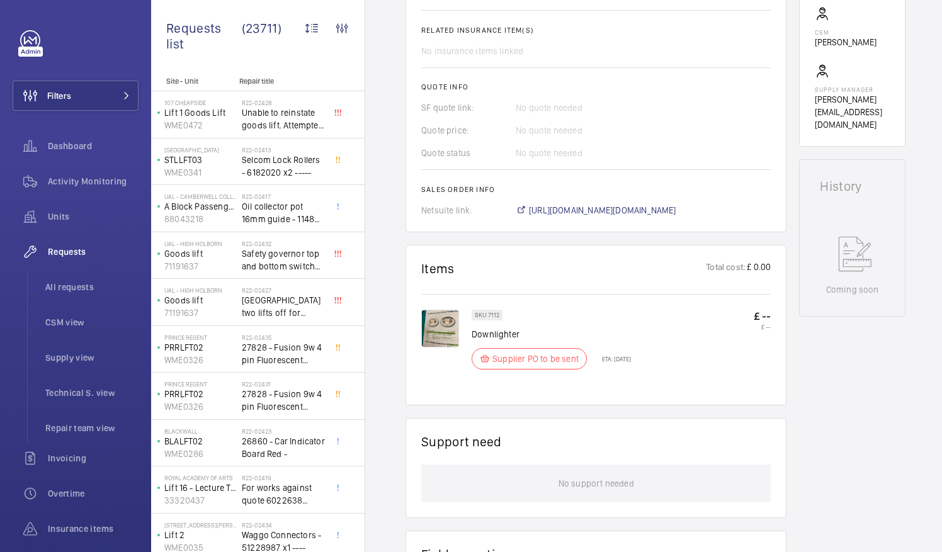
scroll to position [472, 0]
drag, startPoint x: 472, startPoint y: 330, endPoint x: 542, endPoint y: 328, distance: 69.3
click at [542, 328] on p "Downlighter" at bounding box center [551, 333] width 159 height 13
drag, startPoint x: 542, startPoint y: 328, endPoint x: 498, endPoint y: 330, distance: 44.1
copy p "Downlighter"
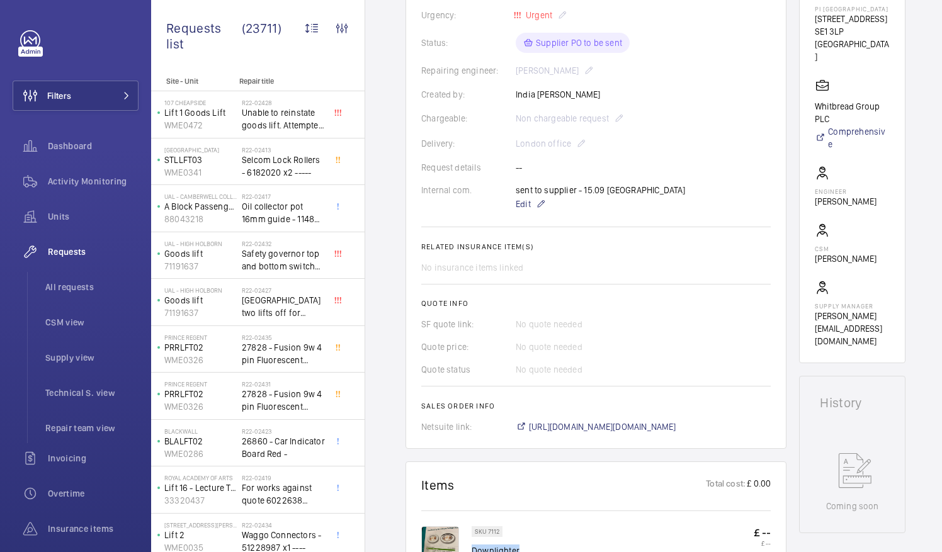
scroll to position [302, 0]
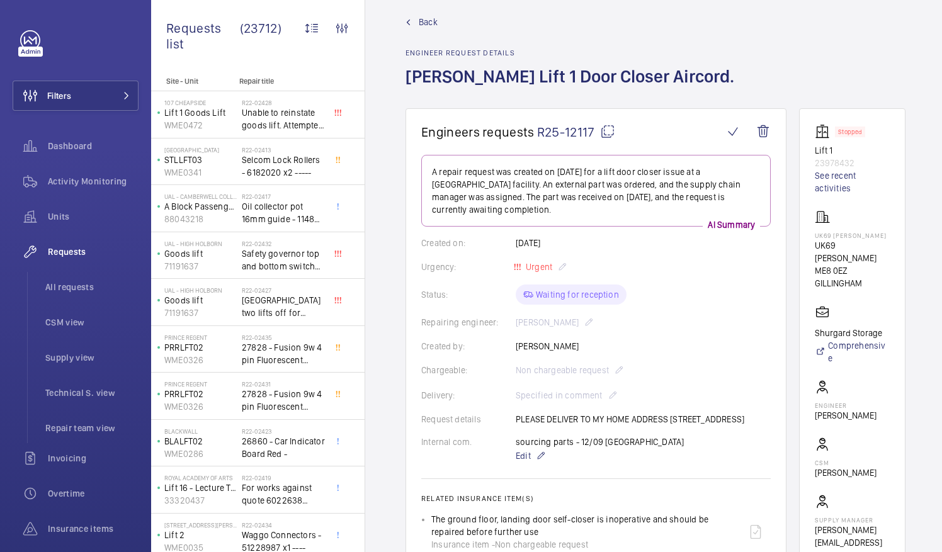
scroll to position [9, 0]
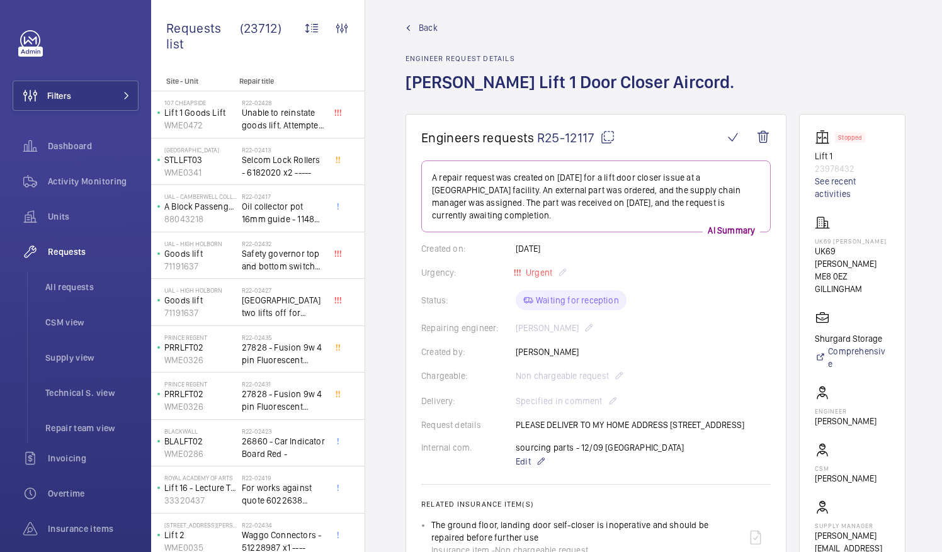
click at [608, 136] on mat-icon at bounding box center [607, 137] width 15 height 15
drag, startPoint x: 830, startPoint y: 256, endPoint x: 887, endPoint y: 260, distance: 56.8
click at [887, 260] on p "UK69 [PERSON_NAME]" at bounding box center [852, 257] width 75 height 25
drag, startPoint x: 887, startPoint y: 260, endPoint x: 877, endPoint y: 259, distance: 10.1
copy p "UK69 Shurgard"
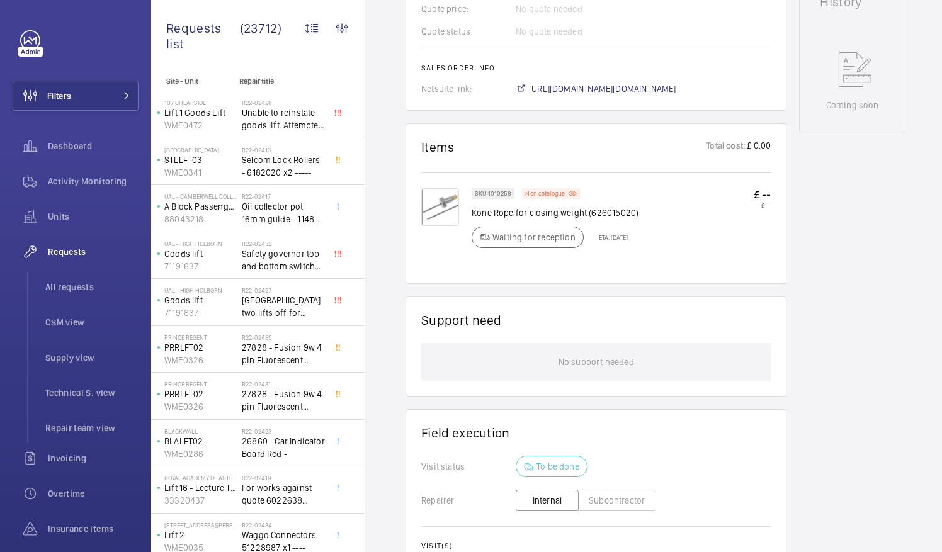
scroll to position [635, 0]
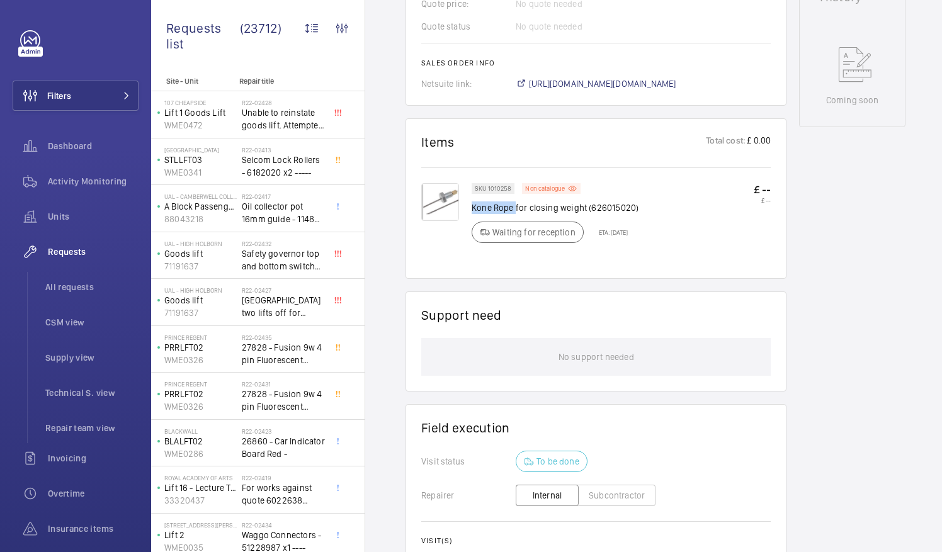
drag, startPoint x: 472, startPoint y: 208, endPoint x: 515, endPoint y: 205, distance: 43.6
click at [515, 205] on p "Kone Rope for closing weight (626015020)" at bounding box center [555, 208] width 167 height 13
drag, startPoint x: 515, startPoint y: 205, endPoint x: 506, endPoint y: 206, distance: 8.8
copy p "Kone Rope"
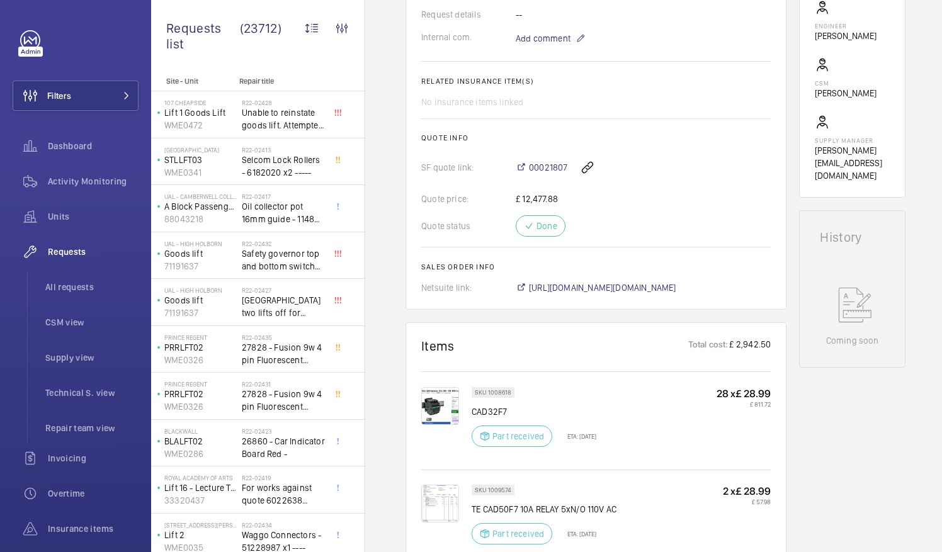
scroll to position [420, 0]
click at [440, 404] on img at bounding box center [440, 406] width 38 height 38
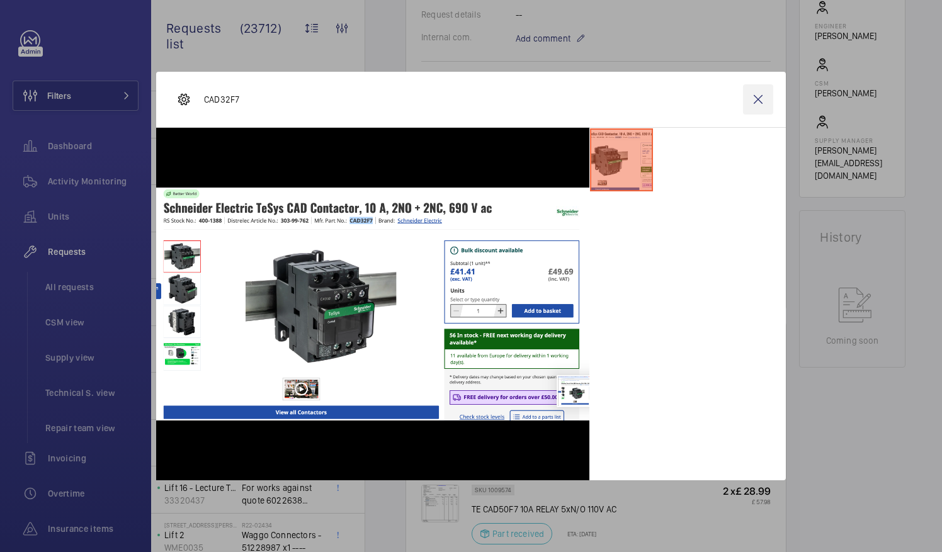
click at [755, 101] on wm-front-icon-button at bounding box center [758, 99] width 30 height 30
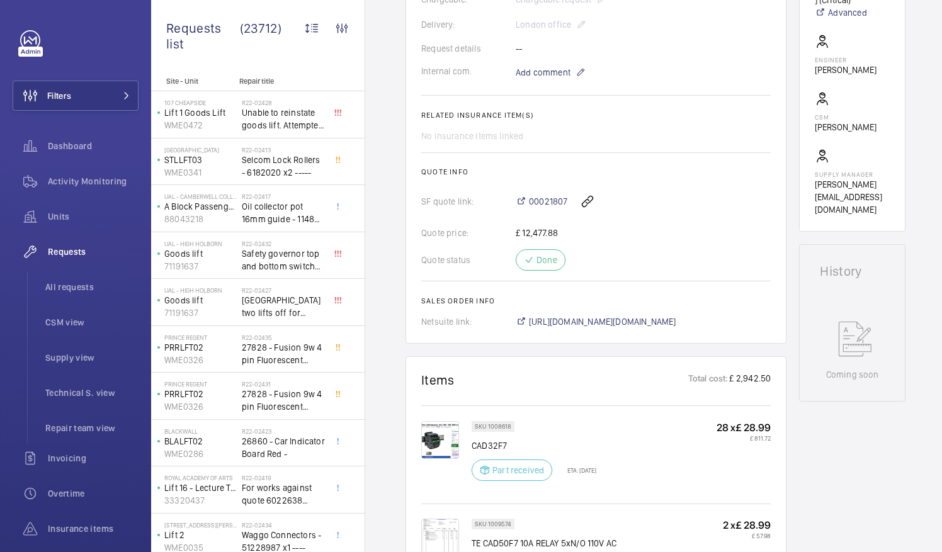
scroll to position [392, 0]
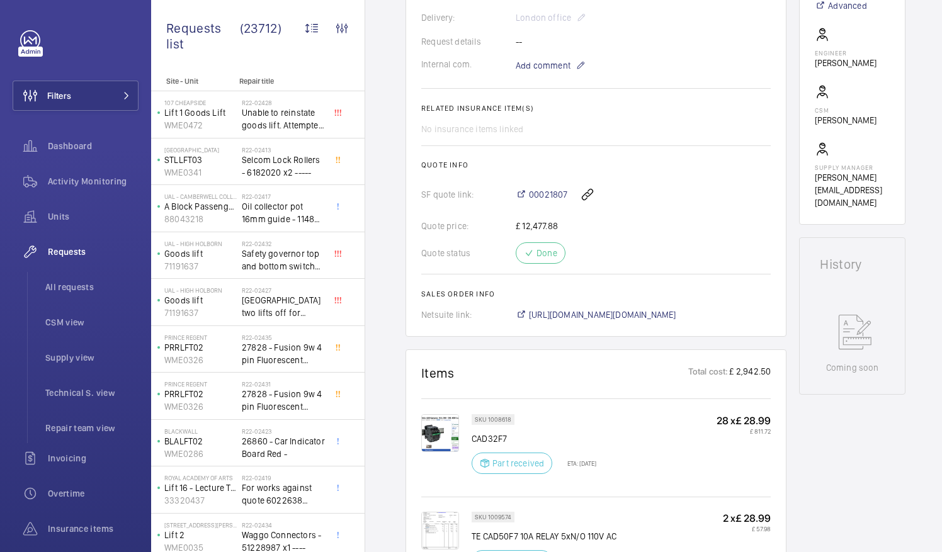
click at [695, 470] on div "SKU 1008618 CAD32F7 Part received ETA: [DATE] 28 x £ 28.99 £ 811.72" at bounding box center [621, 447] width 299 height 67
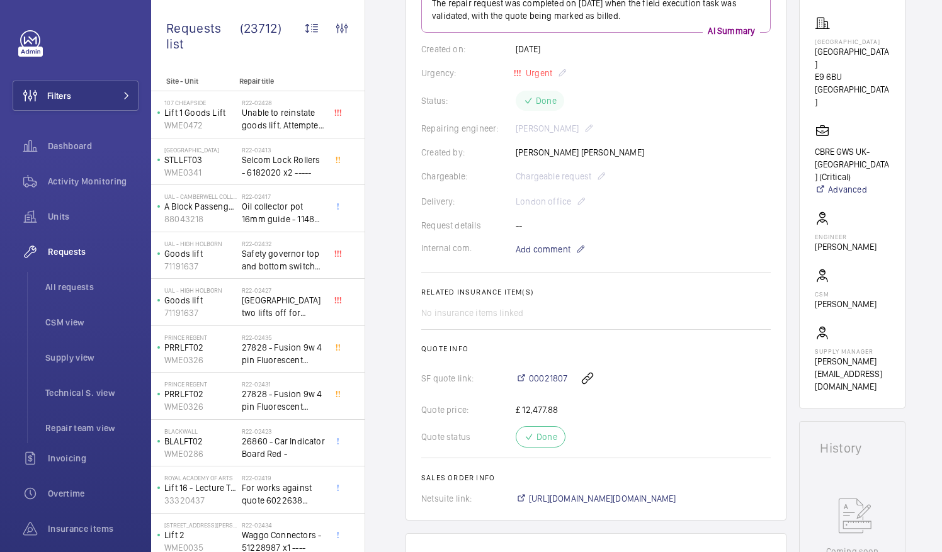
scroll to position [0, 0]
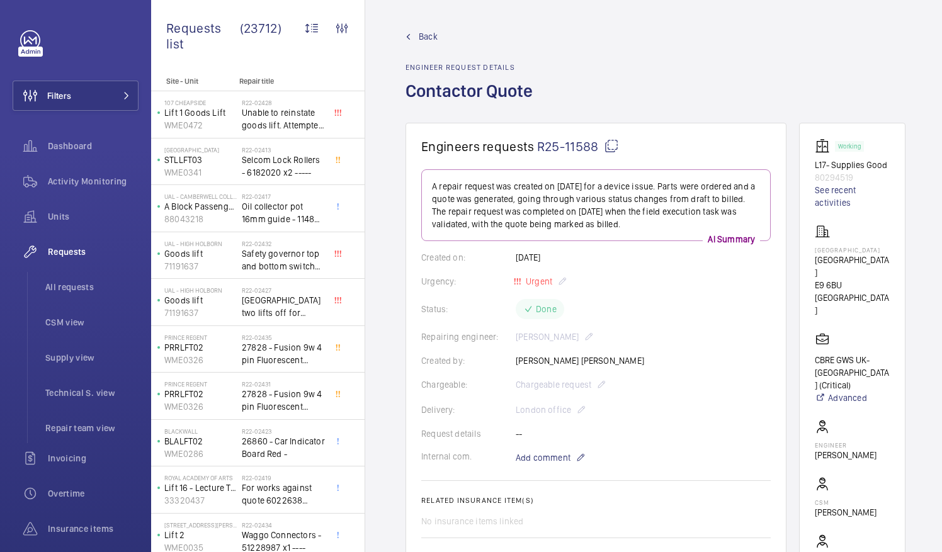
click at [848, 171] on p "L17- Supplies Good" at bounding box center [852, 165] width 75 height 13
click at [842, 207] on link "See recent activities" at bounding box center [852, 196] width 75 height 25
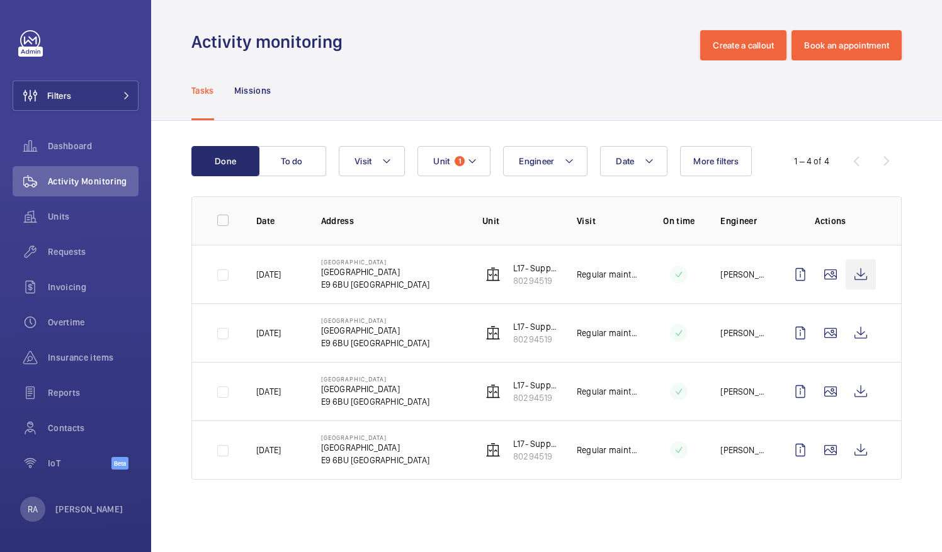
click at [867, 285] on wm-front-icon-button at bounding box center [861, 275] width 30 height 30
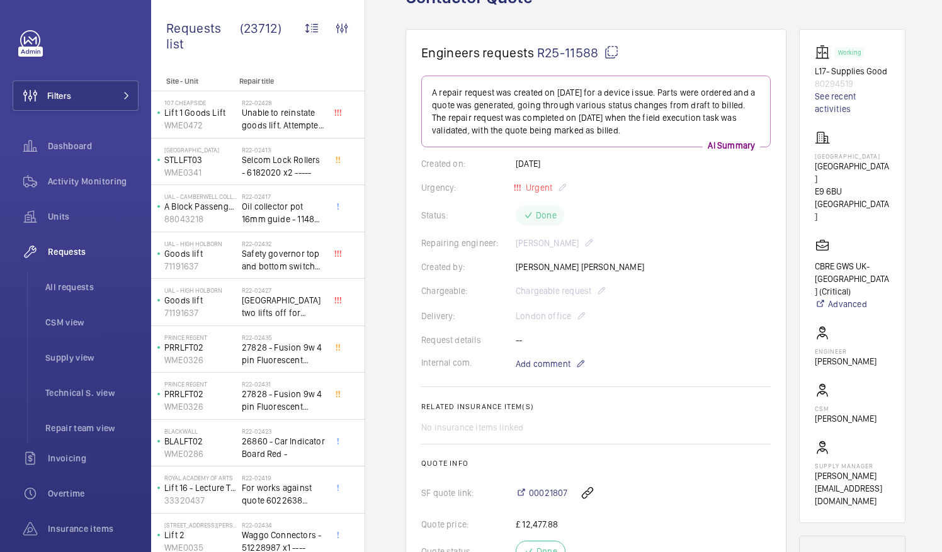
scroll to position [94, 0]
